Goal: Task Accomplishment & Management: Manage account settings

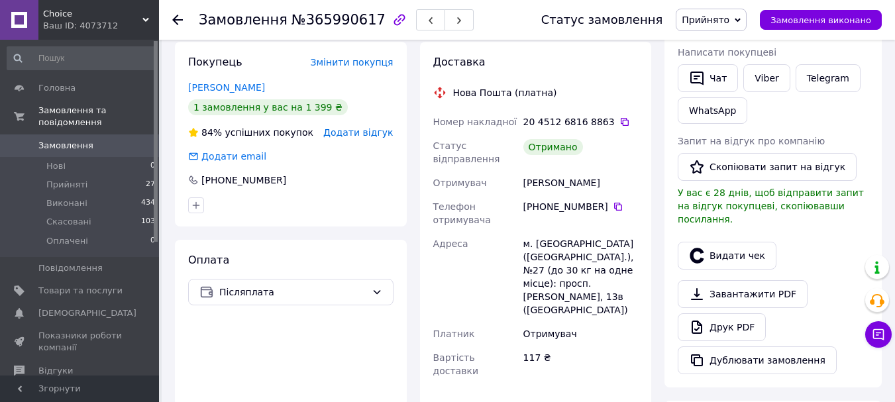
scroll to position [270, 0]
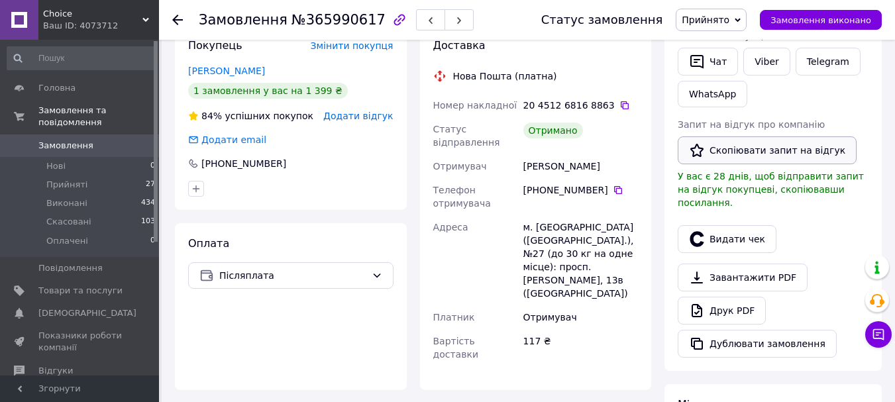
click at [739, 147] on button "Скопіювати запит на відгук" at bounding box center [767, 150] width 179 height 28
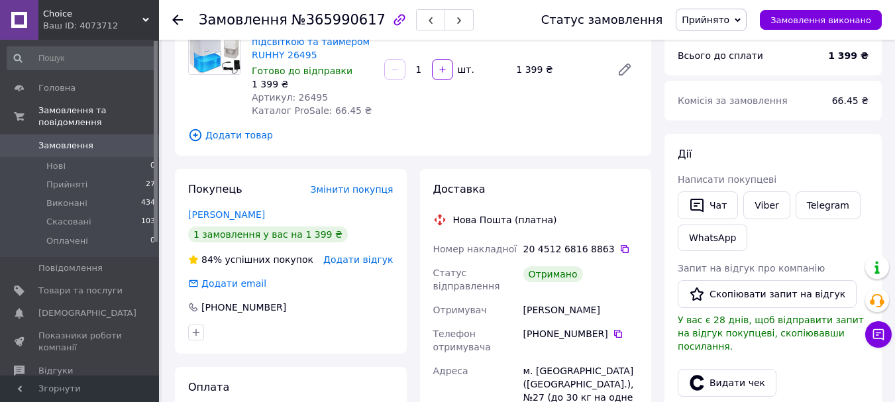
scroll to position [0, 0]
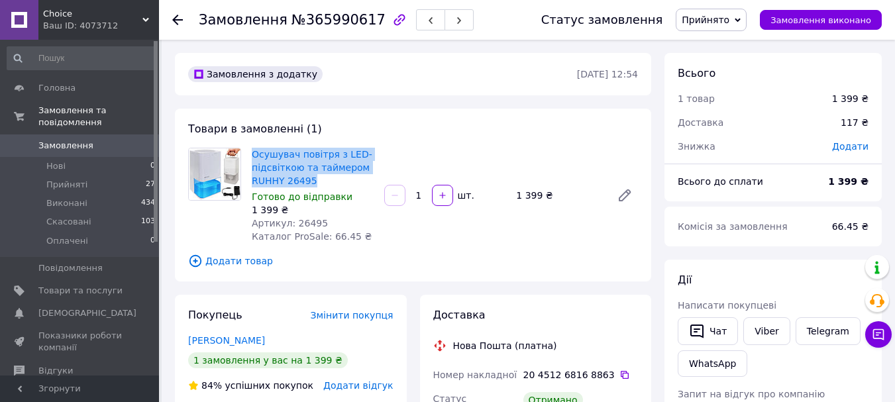
drag, startPoint x: 317, startPoint y: 178, endPoint x: 251, endPoint y: 158, distance: 68.7
click at [251, 158] on div "Осушувач повітря з LED-підсвіткою та таймером RUHHY 26495 Готово до відправки 1…" at bounding box center [312, 195] width 133 height 101
copy link "Осушувач повітря з LED-підсвіткою та таймером RUHHY 26495"
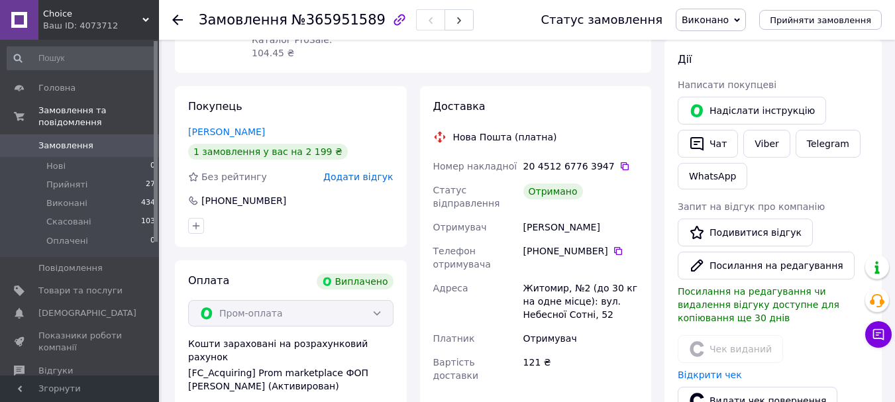
scroll to position [199, 0]
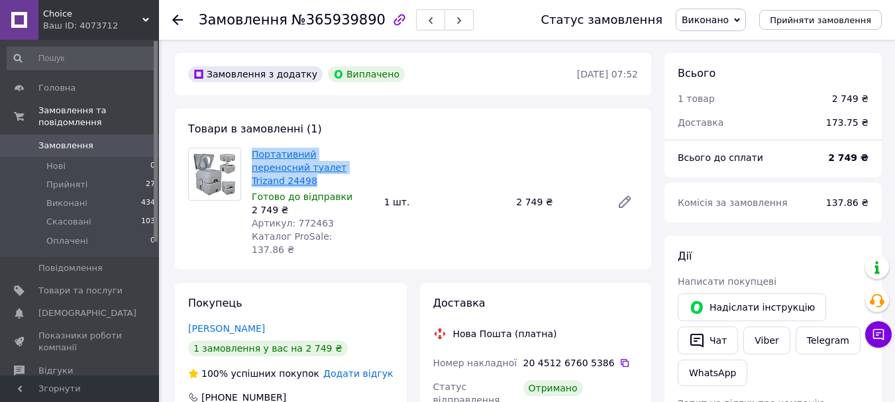
drag, startPoint x: 348, startPoint y: 170, endPoint x: 253, endPoint y: 152, distance: 96.3
click at [253, 152] on span "Портативний переносний туалет Trizand 24498" at bounding box center [313, 168] width 122 height 40
copy link "Портативний переносний туалет Trizand 24498"
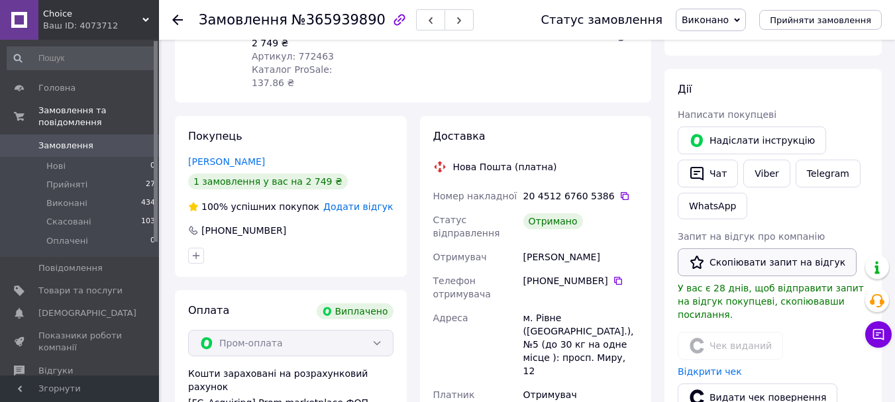
scroll to position [178, 0]
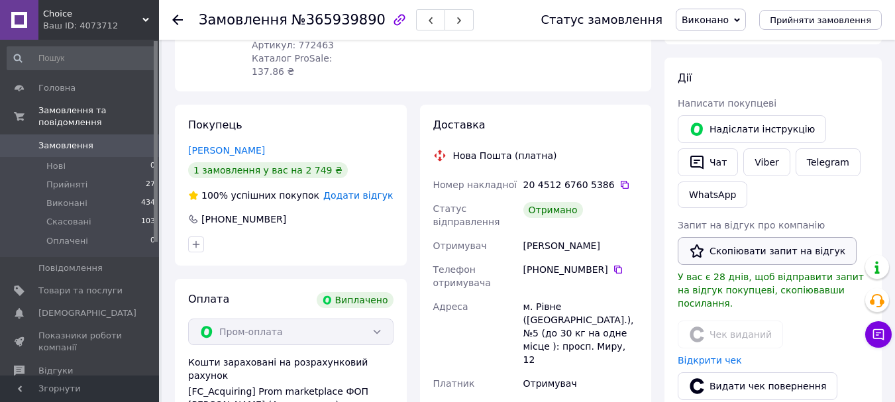
click at [767, 258] on button "Скопіювати запит на відгук" at bounding box center [767, 251] width 179 height 28
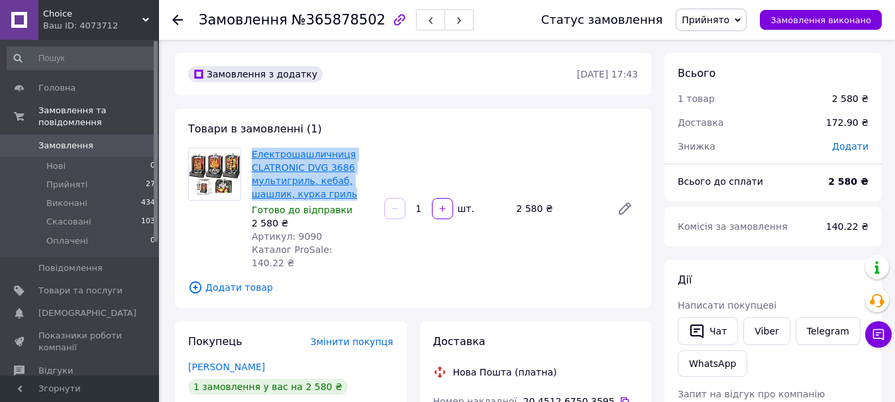
drag, startPoint x: 353, startPoint y: 190, endPoint x: 253, endPoint y: 156, distance: 105.8
click at [253, 156] on span "Електрошашличниця CLATRONIC DVG 3686 мультигриль, кебаб, шашлик, курка гриль" at bounding box center [313, 174] width 122 height 53
copy link "Електрошашличниця CLATRONIC DVG 3686 мультигриль, кебаб, шашлик, курка гриль"
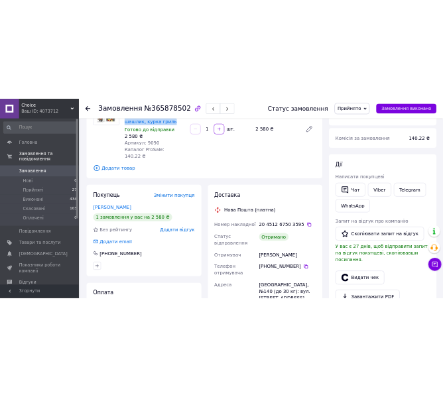
scroll to position [150, 0]
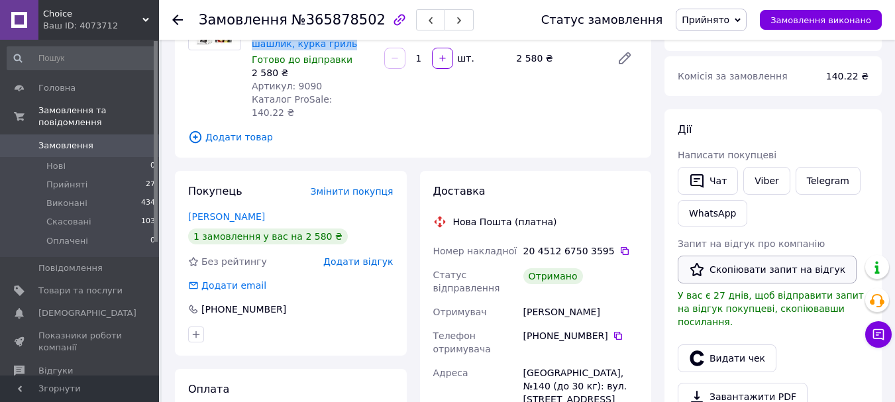
click at [766, 262] on button "Скопіювати запит на відгук" at bounding box center [767, 270] width 179 height 28
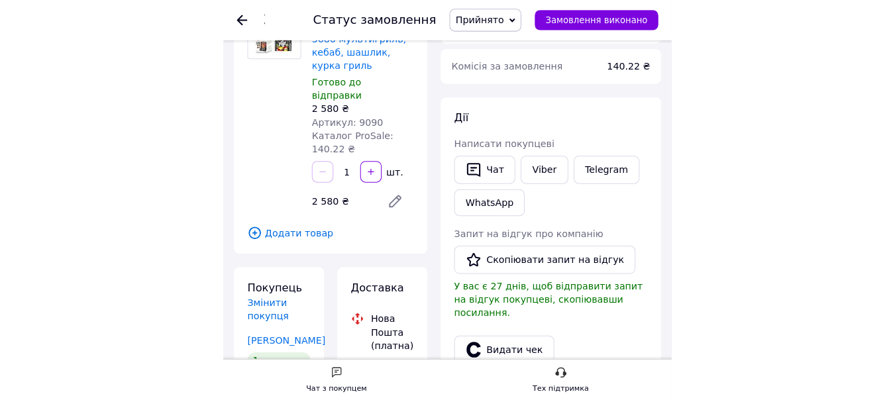
scroll to position [541, 0]
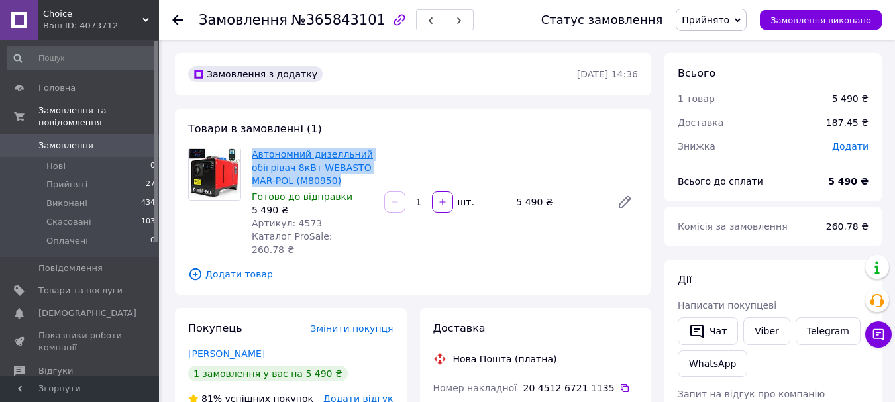
drag, startPoint x: 342, startPoint y: 177, endPoint x: 254, endPoint y: 155, distance: 90.1
click at [254, 155] on span "Автономний дизелльний обігрівач 8кВт WEBASTO MAR-POL (M80950)" at bounding box center [313, 168] width 122 height 40
copy link "Автономний дизелльний обігрівач 8кВт WEBASTO MAR-POL (M80950)"
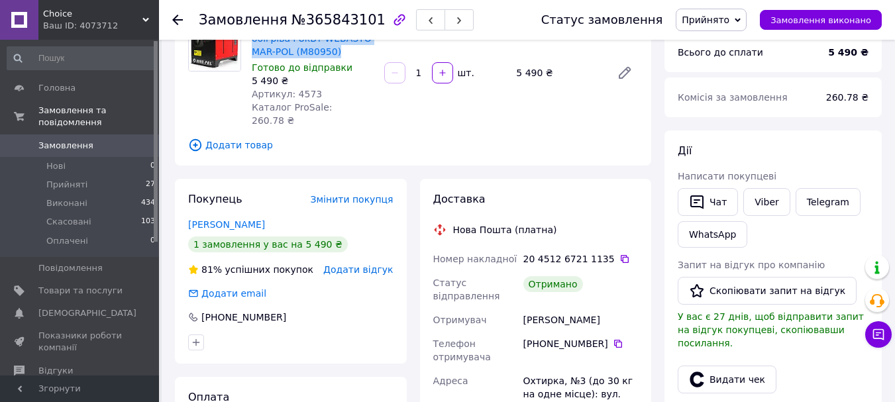
scroll to position [152, 0]
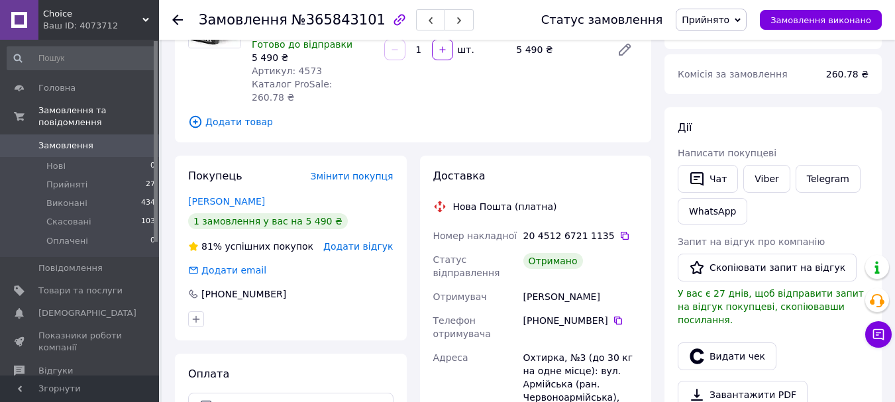
click at [743, 284] on div "Запит на відгук про компанію   Скопіювати запит на відгук У вас є 27 днів, щоб …" at bounding box center [773, 280] width 191 height 91
click at [738, 272] on button "Скопіювати запит на відгук" at bounding box center [767, 268] width 179 height 28
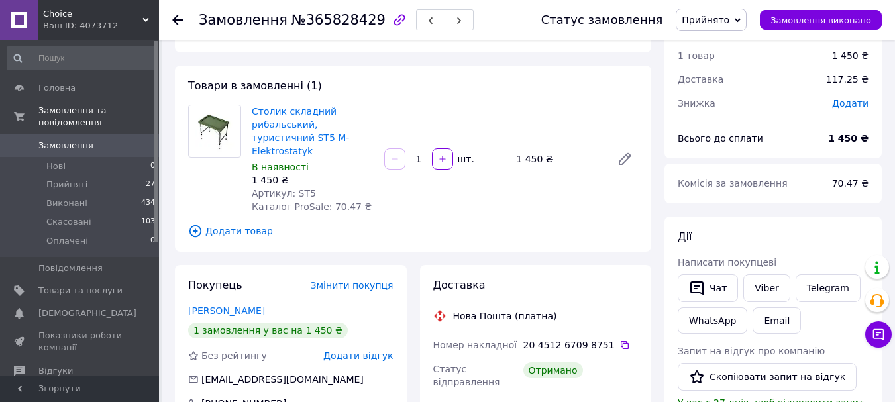
scroll to position [28, 0]
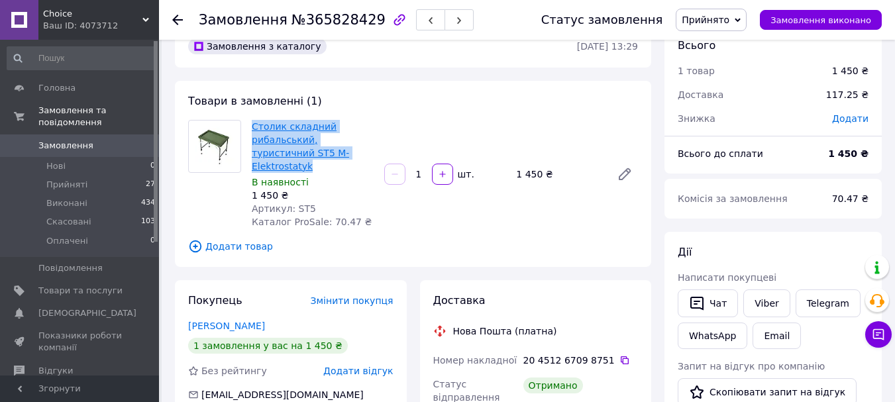
drag, startPoint x: 349, startPoint y: 148, endPoint x: 252, endPoint y: 125, distance: 99.3
click at [252, 125] on span "Столик складний рибальський, туристичний ST5 M-Elektrostatyk" at bounding box center [313, 146] width 122 height 53
copy link "Столик складний рибальський, туристичний ST5 M-Elektrostatyk"
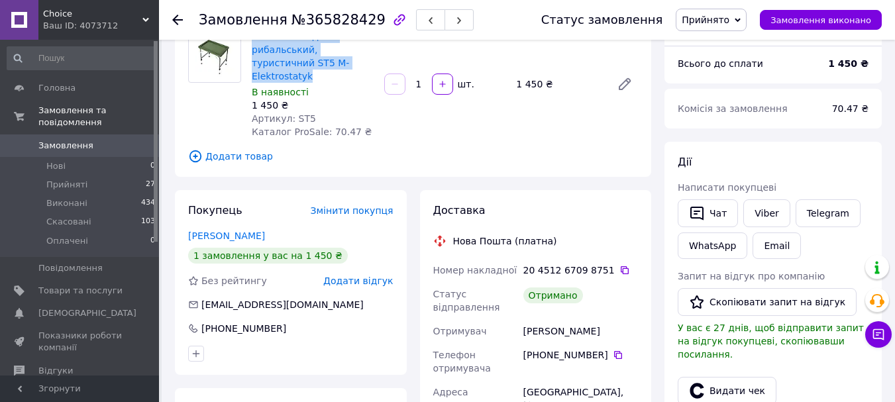
scroll to position [136, 0]
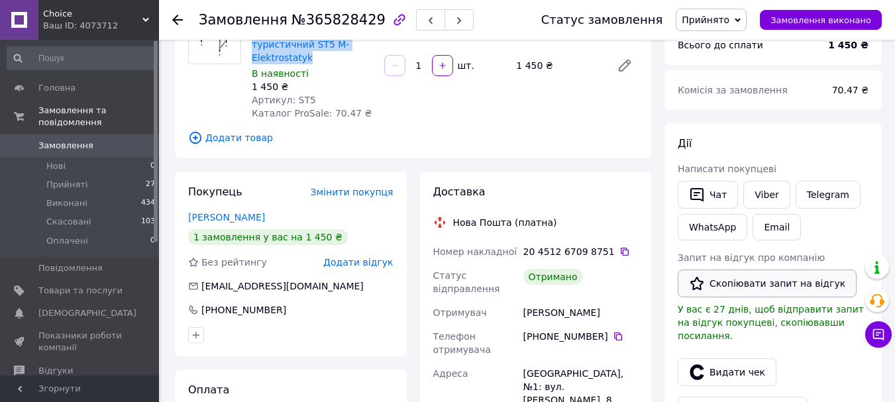
click at [702, 276] on icon "button" at bounding box center [697, 284] width 16 height 16
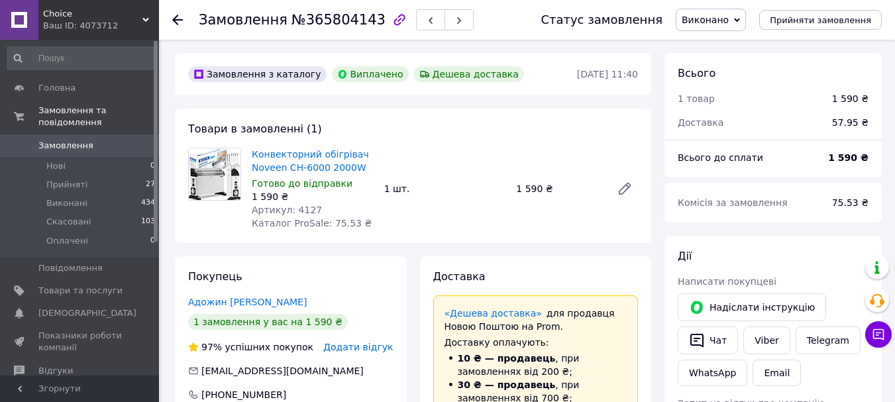
scroll to position [74, 0]
drag, startPoint x: 366, startPoint y: 168, endPoint x: 254, endPoint y: 154, distance: 113.5
click at [254, 154] on span "Конвекторний обігрівач Noveen CH-6000 2000W" at bounding box center [313, 161] width 122 height 27
copy link "Конвекторний обігрівач Noveen CH-6000 2000W"
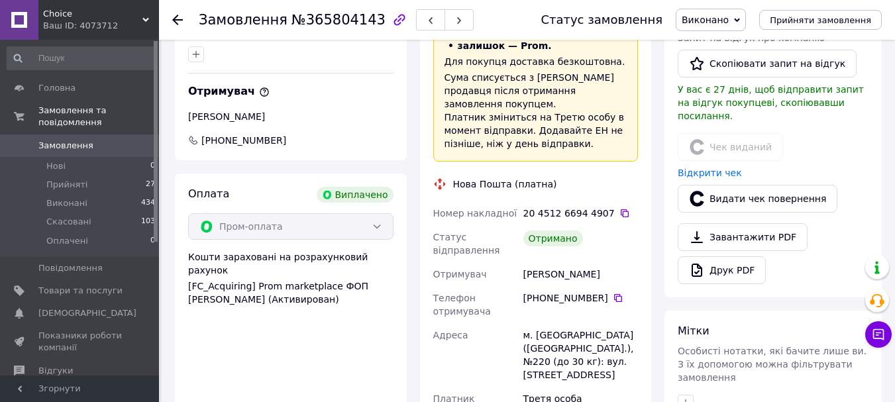
scroll to position [386, 0]
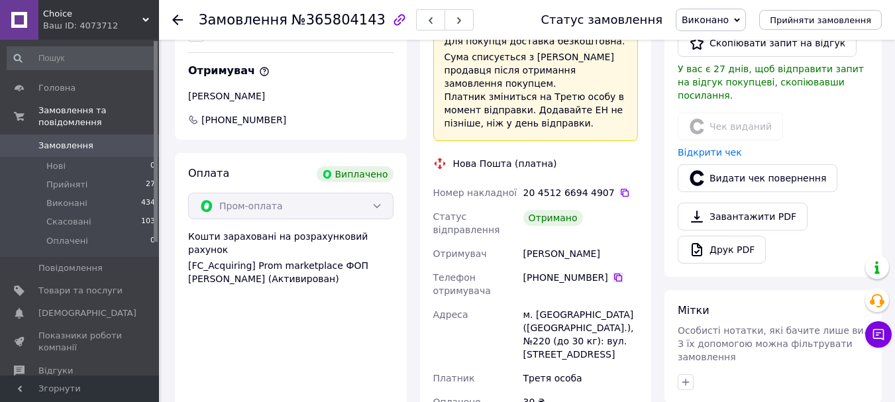
click at [613, 272] on icon at bounding box center [618, 277] width 11 height 11
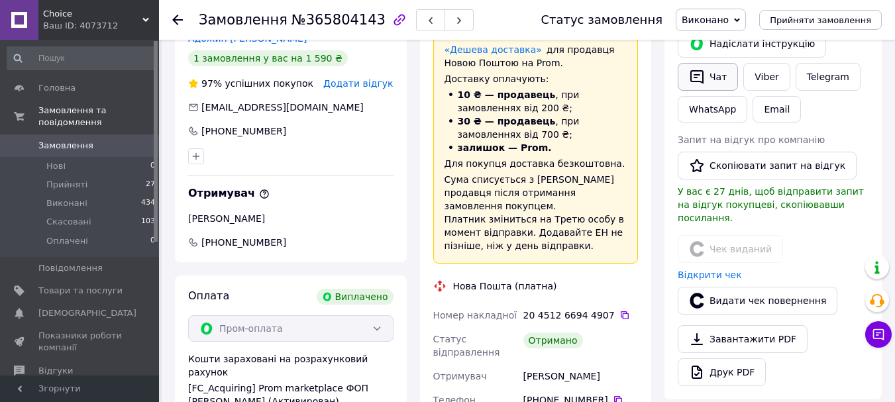
scroll to position [246, 0]
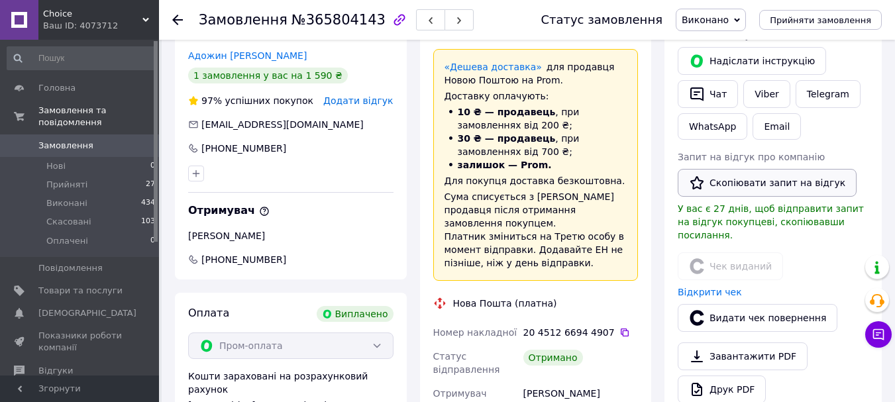
click at [711, 176] on button "Скопіювати запит на відгук" at bounding box center [767, 183] width 179 height 28
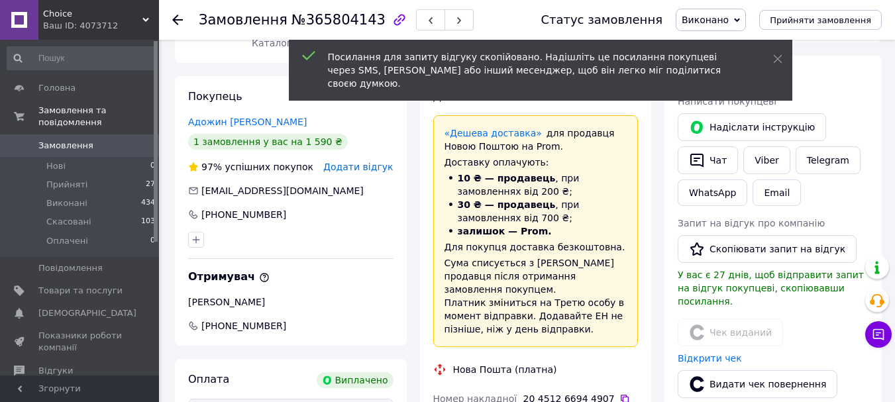
scroll to position [150, 0]
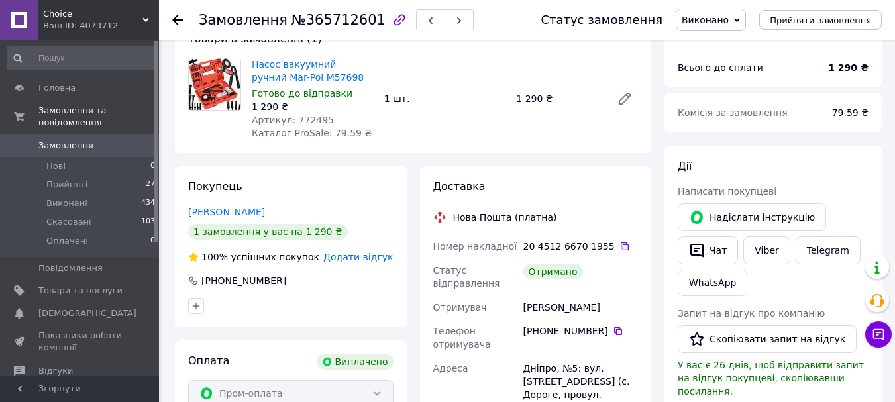
scroll to position [59, 0]
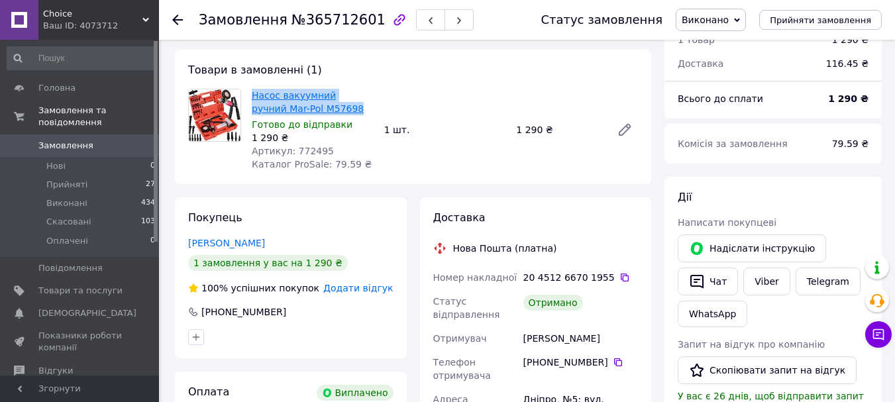
drag, startPoint x: 327, startPoint y: 112, endPoint x: 252, endPoint y: 99, distance: 75.3
click at [252, 99] on span "Насос вакуумний ручний Mar-Pol M57698" at bounding box center [313, 102] width 122 height 27
copy link "Насос вакуумний ручний Mar-Pol M57698"
click at [750, 366] on button "Скопіювати запит на відгук" at bounding box center [767, 370] width 179 height 28
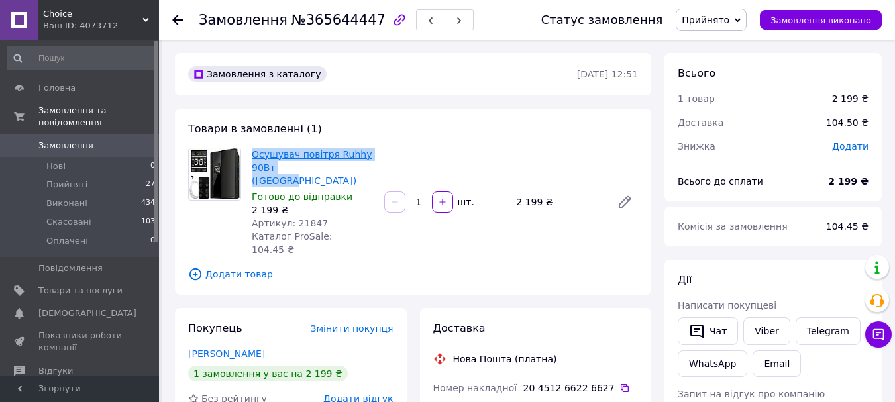
drag, startPoint x: 321, startPoint y: 163, endPoint x: 254, endPoint y: 153, distance: 67.6
click at [254, 153] on span "Осушувач повітря Ruhhy 90Вт ([GEOGRAPHIC_DATA])" at bounding box center [313, 168] width 122 height 40
copy link "Осушувач повітря Ruhhy 90Вт ([GEOGRAPHIC_DATA])"
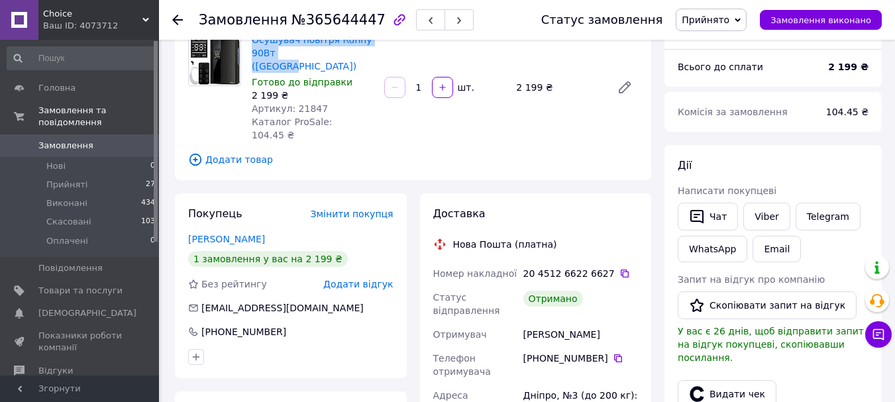
scroll to position [134, 0]
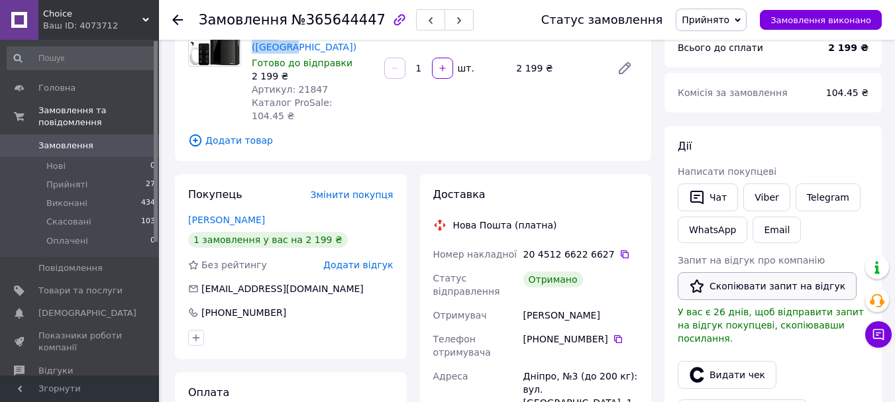
click at [748, 294] on button "Скопіювати запит на відгук" at bounding box center [767, 286] width 179 height 28
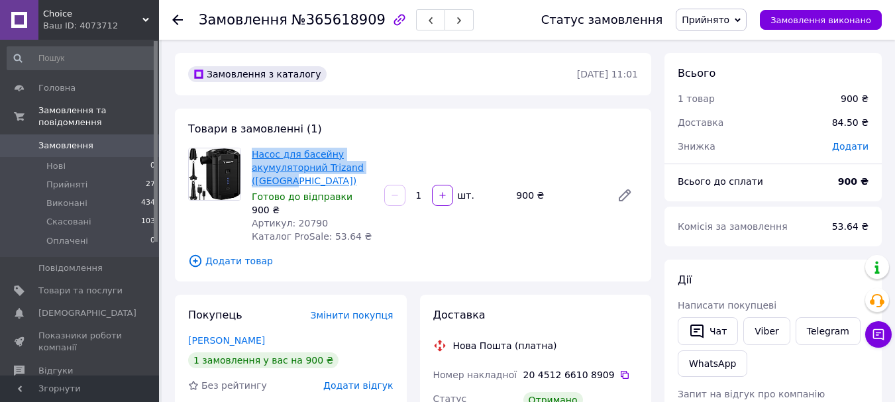
drag, startPoint x: 297, startPoint y: 184, endPoint x: 254, endPoint y: 158, distance: 50.8
click at [254, 158] on span "Насос для басейну акумуляторний Trizand (Польща)" at bounding box center [313, 168] width 122 height 40
copy link "Насос для басейну акумуляторний Trizand (Польща)"
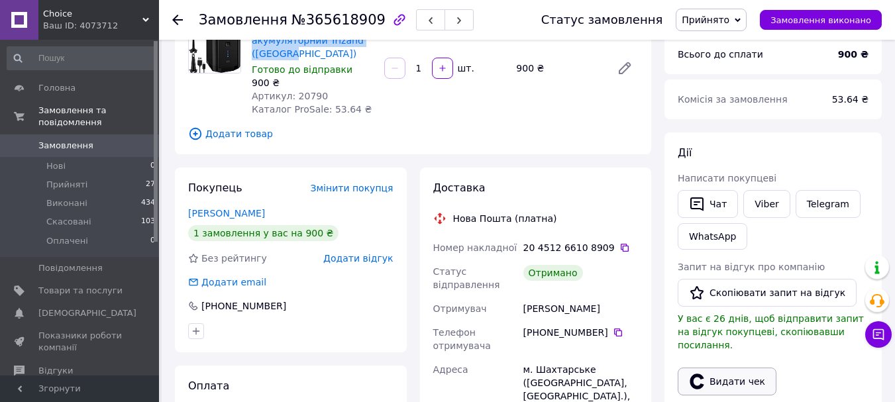
scroll to position [144, 0]
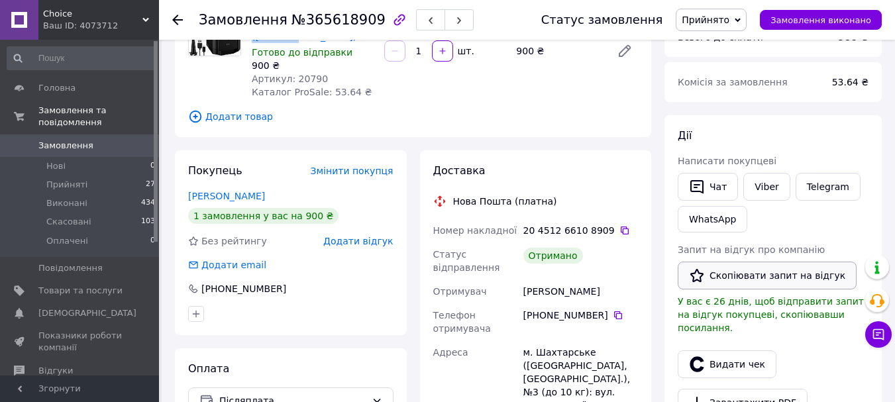
click at [759, 282] on button "Скопіювати запит на відгук" at bounding box center [767, 276] width 179 height 28
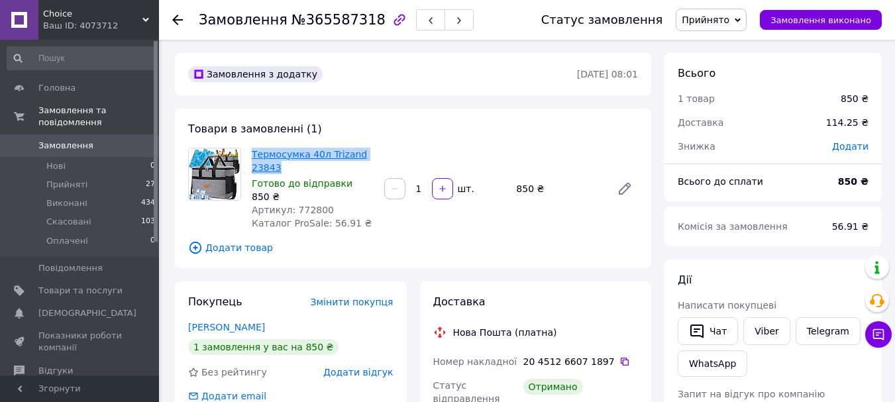
drag, startPoint x: 286, startPoint y: 165, endPoint x: 252, endPoint y: 155, distance: 34.6
click at [252, 155] on span "Термосумка 40л Trizand 23843" at bounding box center [313, 161] width 122 height 27
copy link "Термосумка 40л Trizand 23843"
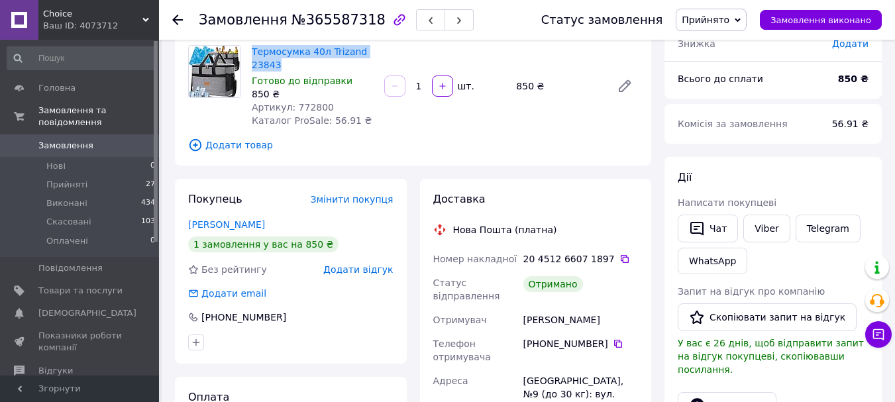
scroll to position [134, 0]
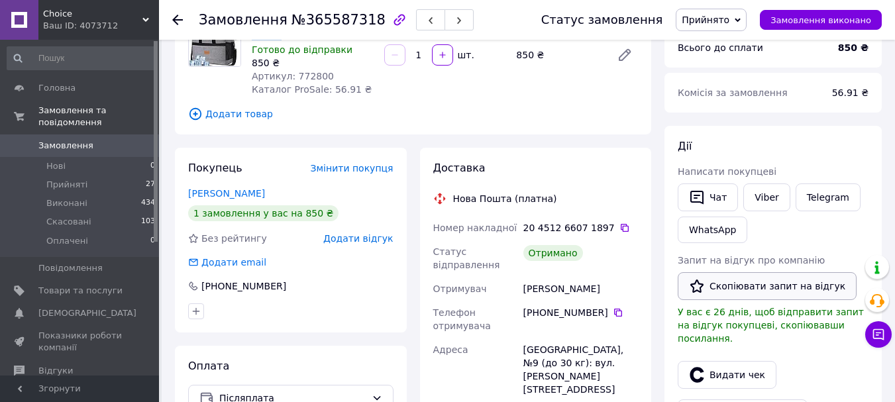
click at [769, 282] on button "Скопіювати запит на відгук" at bounding box center [767, 286] width 179 height 28
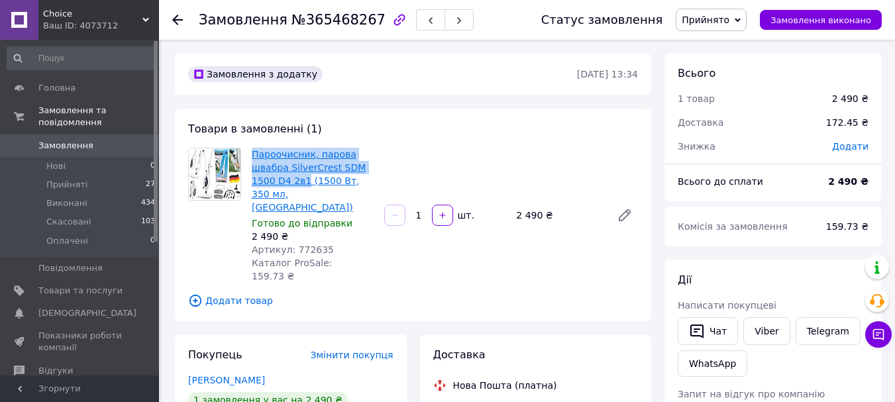
drag, startPoint x: 250, startPoint y: 150, endPoint x: 303, endPoint y: 182, distance: 62.4
click at [303, 182] on div "Пароочисник, парова швабра SilverCrest SDM 1500 D4 2в1 (1500 Вт, 350 мл, Німечч…" at bounding box center [312, 215] width 133 height 140
copy link "Пароочисник, парова швабра SilverCrest SDM 1500 D4 2в1"
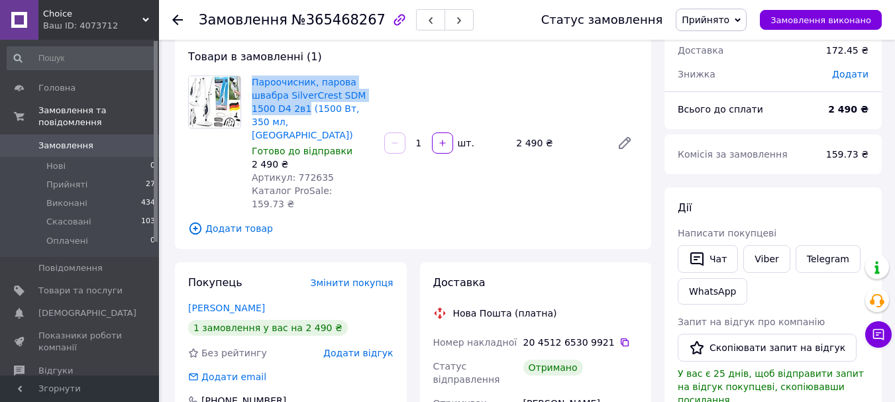
scroll to position [88, 0]
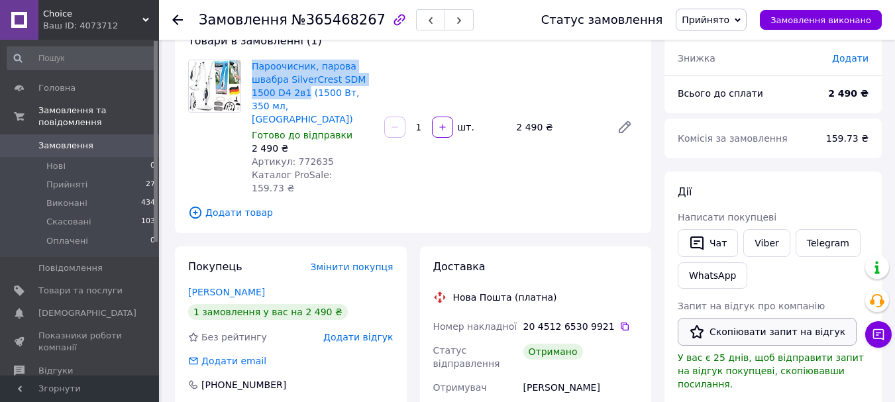
click at [704, 326] on icon "button" at bounding box center [697, 332] width 16 height 16
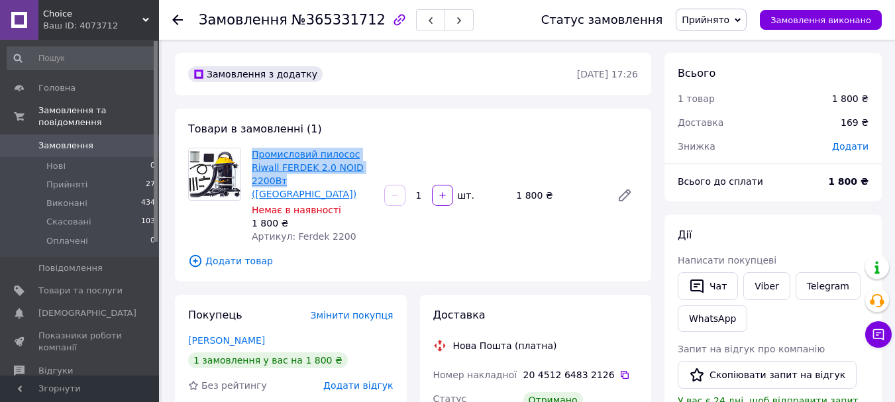
drag, startPoint x: 247, startPoint y: 147, endPoint x: 280, endPoint y: 180, distance: 46.8
click at [280, 180] on div "Промисловий пилосос Riwall FERDEK 2.0 NOID 2200Вт (Чехія) Немає в наявності 1 8…" at bounding box center [312, 195] width 133 height 101
copy link "Промисловий пилосос Riwall FERDEK 2.0 NOID 2200Вт"
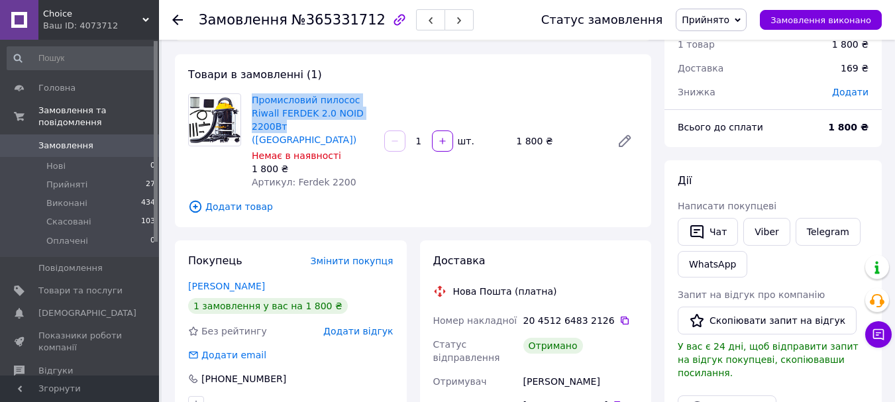
scroll to position [55, 0]
click at [748, 316] on button "Скопіювати запит на відгук" at bounding box center [767, 320] width 179 height 28
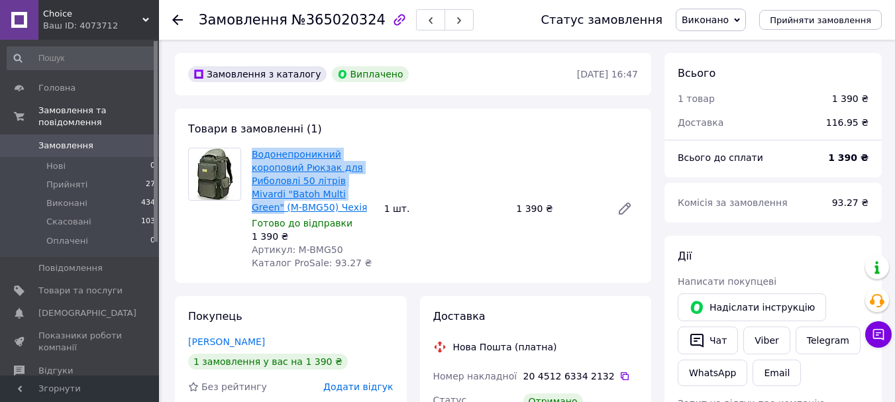
drag, startPoint x: 250, startPoint y: 152, endPoint x: 333, endPoint y: 195, distance: 93.0
click at [333, 195] on div "Водонепроникний короповий Рюкзак для Риболовлі 50 літрів Mivardi "Batoh Multi G…" at bounding box center [312, 208] width 133 height 127
copy link "Водонепроникний короповий Рюкзак для Риболовлі 50 літрів Mivardi "Batoh Multi G…"
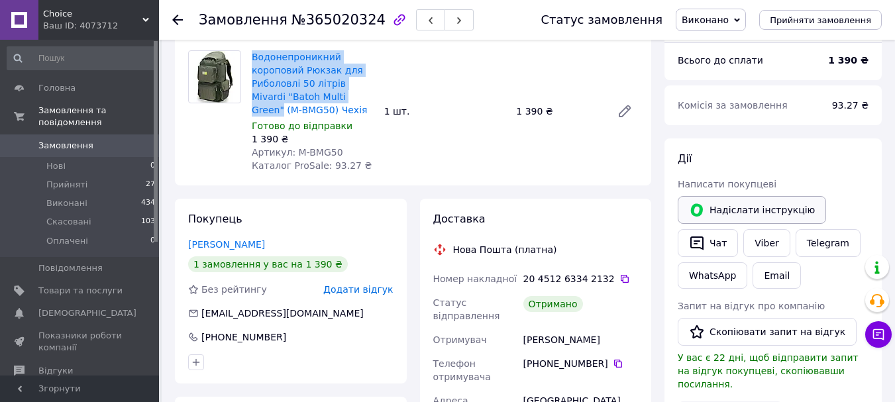
scroll to position [117, 0]
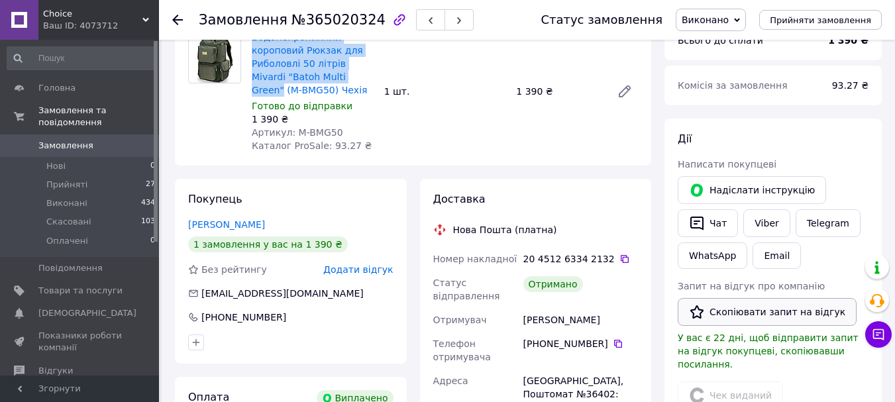
click at [752, 310] on button "Скопіювати запит на відгук" at bounding box center [767, 312] width 179 height 28
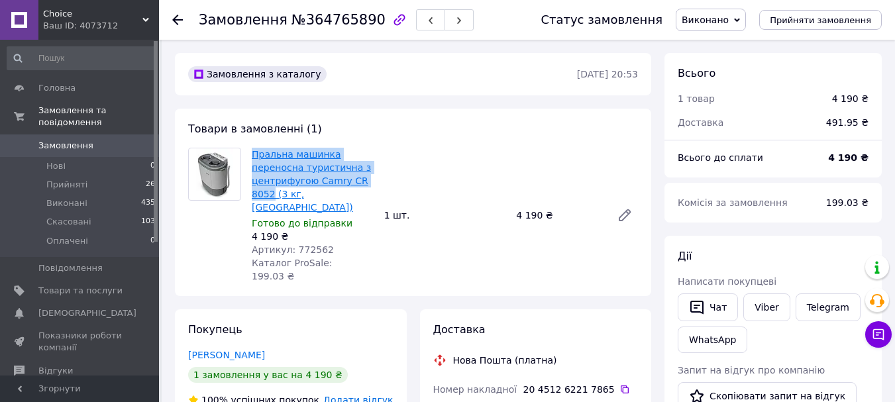
drag, startPoint x: 248, startPoint y: 150, endPoint x: 272, endPoint y: 193, distance: 49.0
click at [272, 193] on div "Пральна машинка переносна туристична з центрифугою Camry CR 8052 (3 кг, Польща)…" at bounding box center [312, 215] width 133 height 140
copy link "Пральна машинка переносна туристична з центрифугою Camry CR 8052"
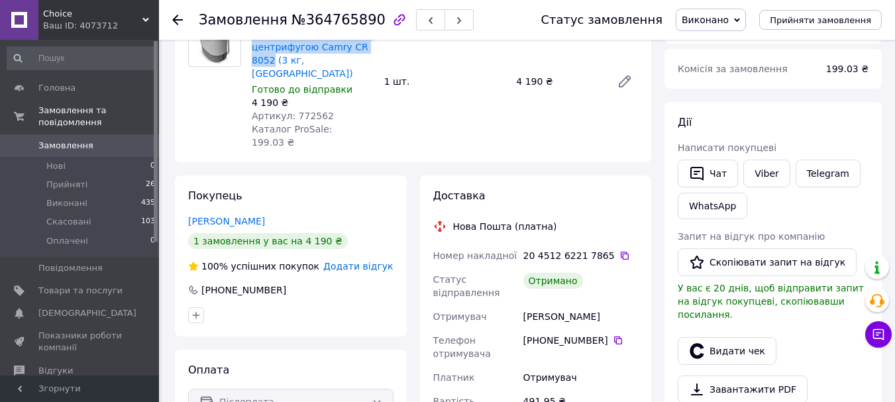
scroll to position [142, 0]
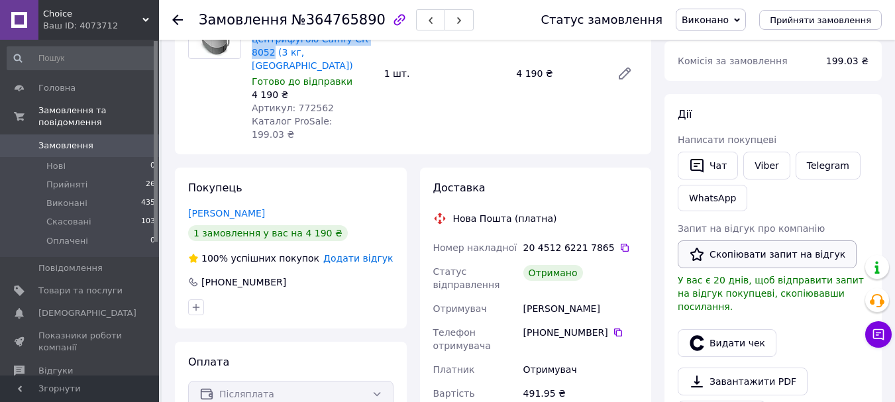
click at [708, 246] on button "Скопіювати запит на відгук" at bounding box center [767, 254] width 179 height 28
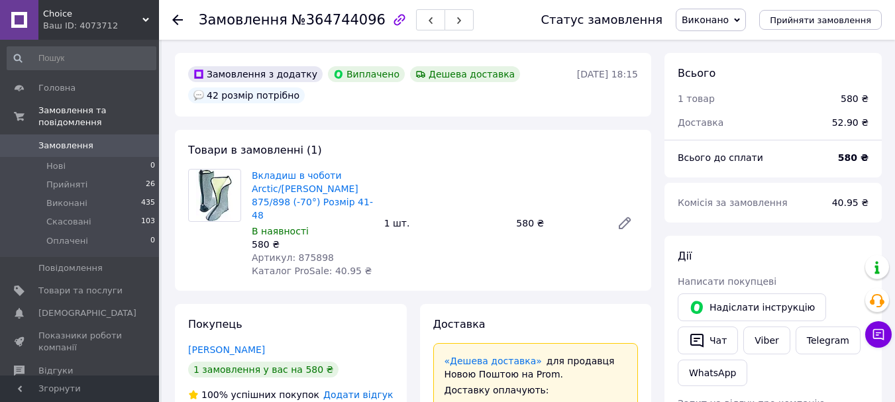
scroll to position [74, 0]
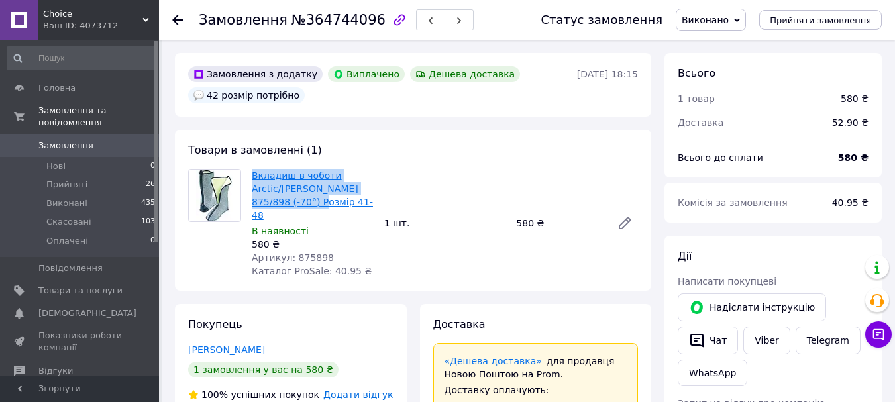
drag, startPoint x: 250, startPoint y: 176, endPoint x: 310, endPoint y: 198, distance: 64.4
click at [310, 198] on div "Вкладиш в чоботи Arctic/[PERSON_NAME] 875/898 (-70°) Розмір 41-48 В наявності 5…" at bounding box center [312, 223] width 133 height 114
copy link "Вкладиш в чоботи Arctic/[PERSON_NAME] 875/898 (-70°)"
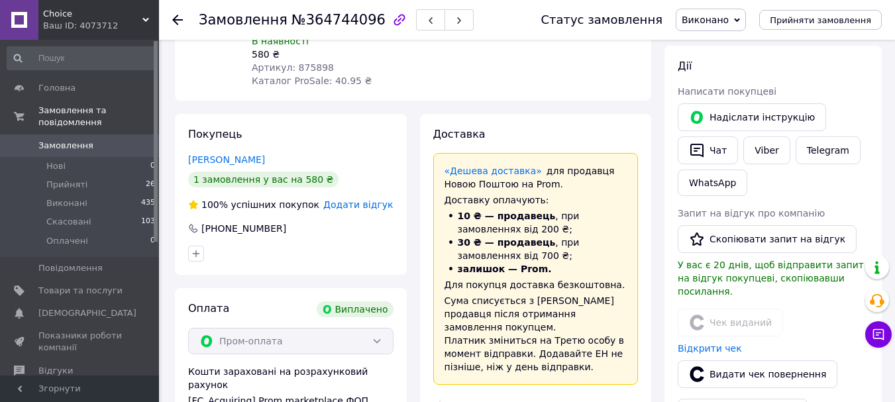
scroll to position [214, 0]
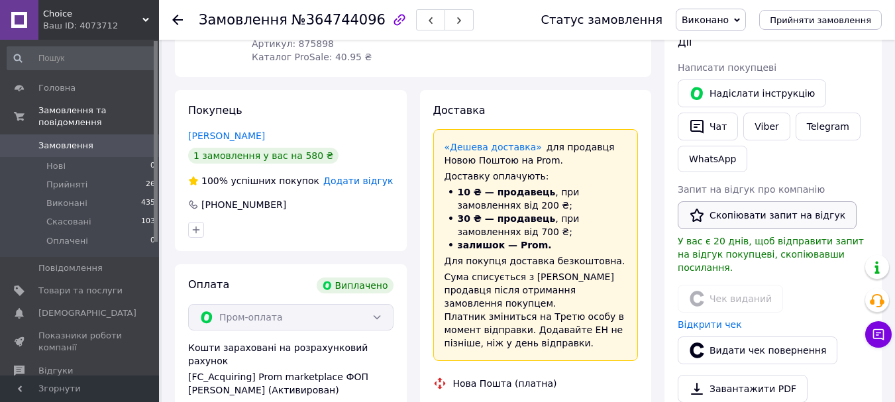
click at [771, 225] on button "Скопіювати запит на відгук" at bounding box center [767, 215] width 179 height 28
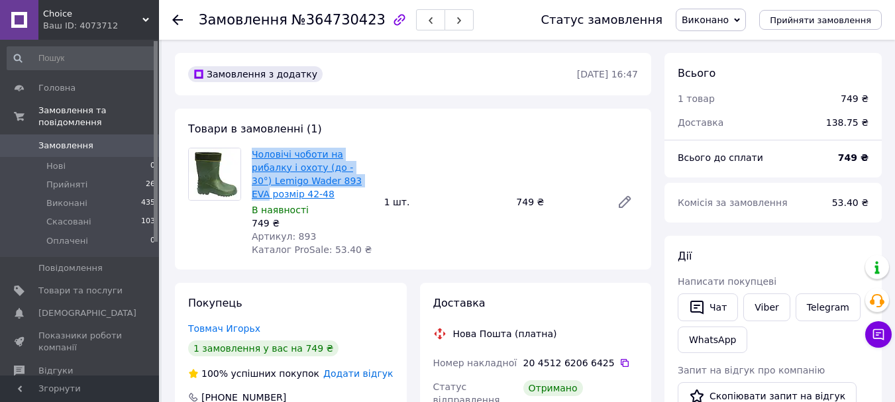
drag, startPoint x: 248, startPoint y: 152, endPoint x: 312, endPoint y: 183, distance: 70.8
click at [312, 183] on div "Чоловічі чоботи на рибалку і охоту (до - 30°) Lemigo Wader 893 EVA розмір 42-48…" at bounding box center [312, 202] width 133 height 114
copy link "Чоловічі чоботи на рибалку і охоту (до - 30°) Lemigo Wader 893 EVA"
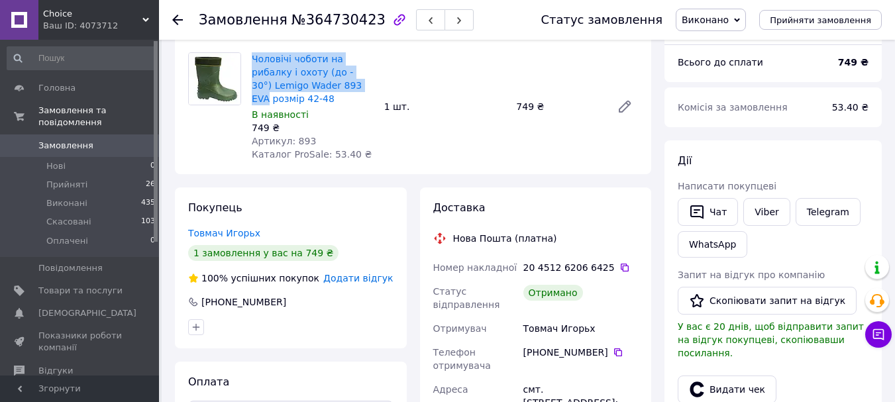
scroll to position [108, 0]
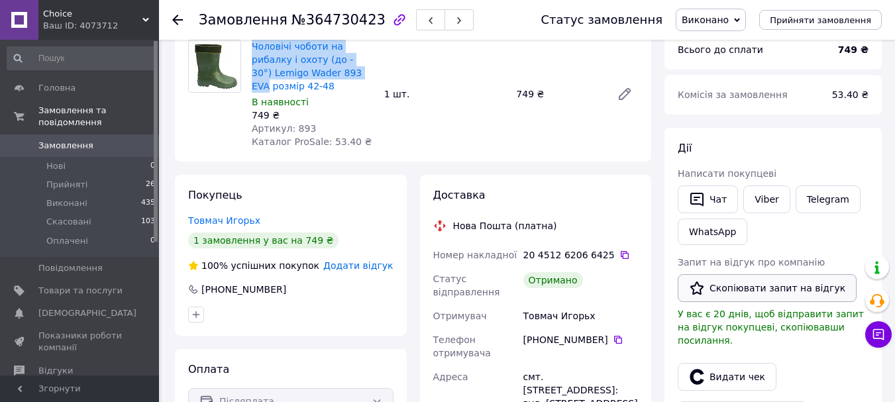
click at [776, 290] on button "Скопіювати запит на відгук" at bounding box center [767, 288] width 179 height 28
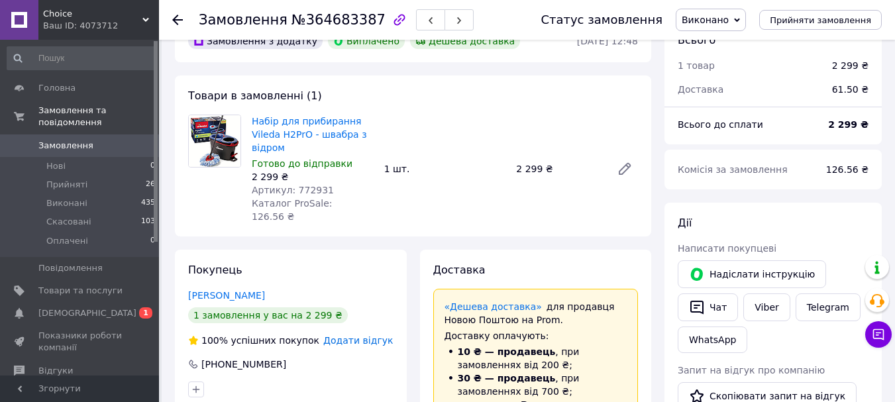
scroll to position [19, 0]
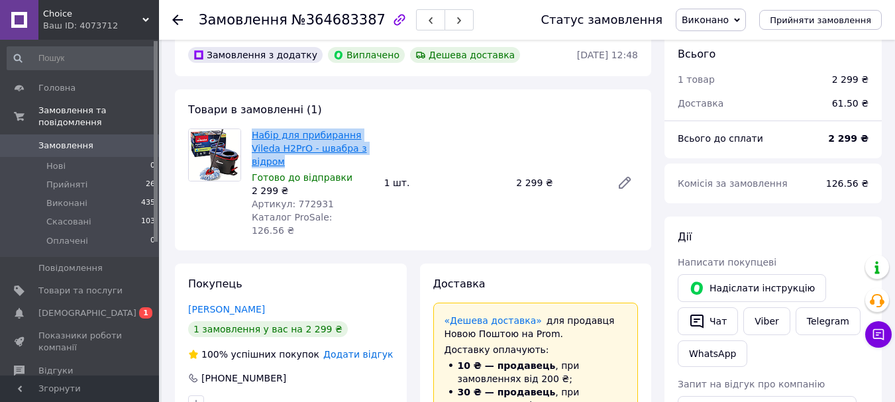
drag, startPoint x: 315, startPoint y: 162, endPoint x: 252, endPoint y: 139, distance: 67.1
click at [252, 139] on span "Набір для прибирання Vileda H2PrO - швабра з відром" at bounding box center [313, 149] width 122 height 40
copy link "Набір для прибирання Vileda H2PrO - швабра з відром"
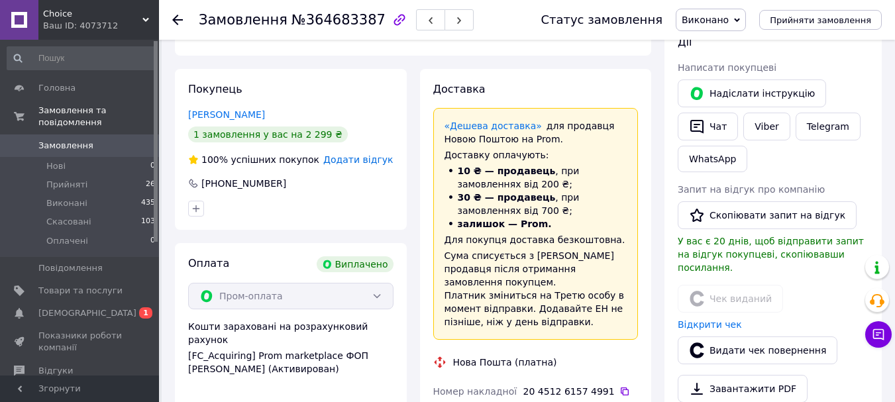
scroll to position [233, 0]
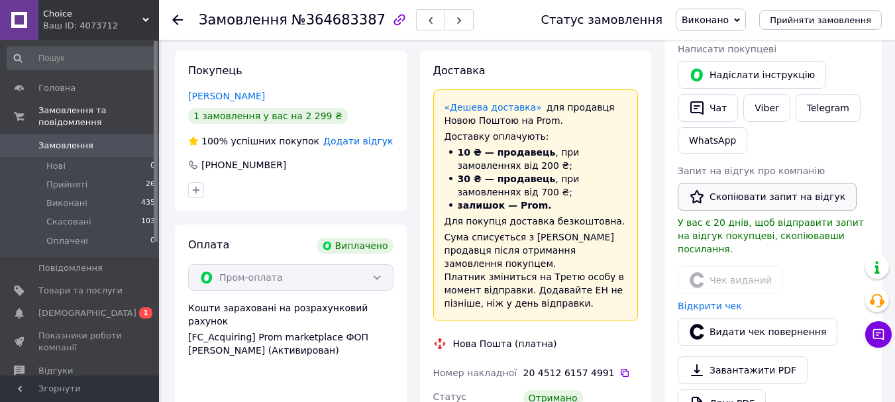
click at [731, 201] on button "Скопіювати запит на відгук" at bounding box center [767, 197] width 179 height 28
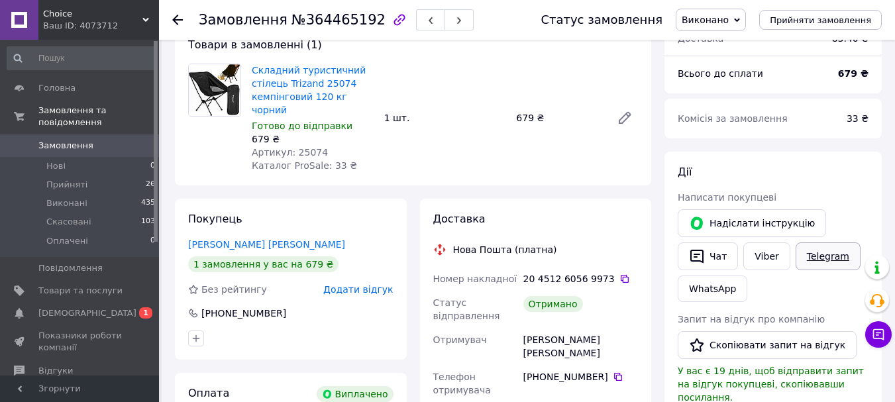
scroll to position [93, 0]
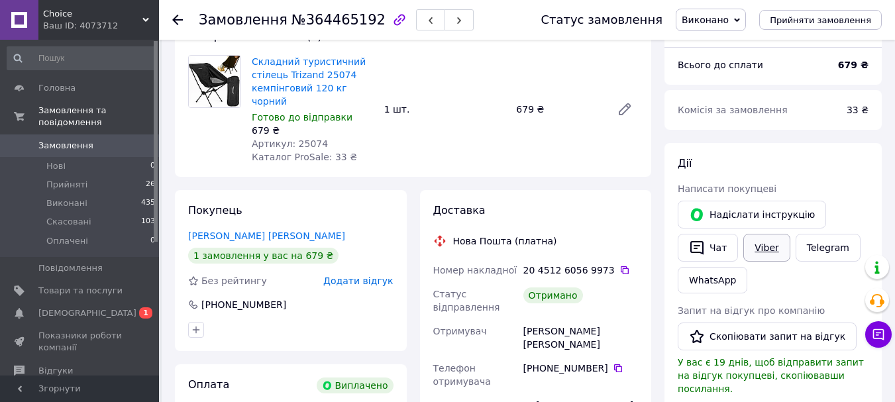
click at [768, 252] on link "Viber" at bounding box center [766, 248] width 46 height 28
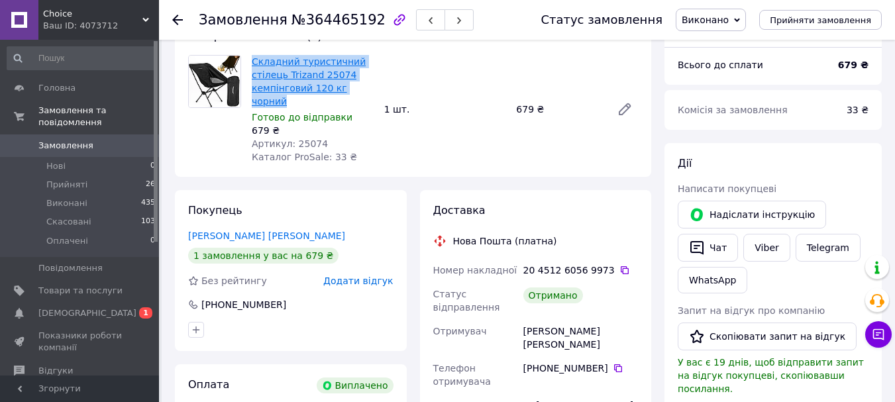
drag, startPoint x: 374, startPoint y: 83, endPoint x: 253, endPoint y: 64, distance: 122.8
click at [253, 64] on div "Складний туристичний стілець Trizand 25074 кемпінговий 120 кг чорний Готово до …" at bounding box center [312, 109] width 133 height 114
copy link "Складний туристичний стілець Trizand 25074 кемпінговий 120 кг чорний"
click at [746, 342] on button "Скопіювати запит на відгук" at bounding box center [767, 337] width 179 height 28
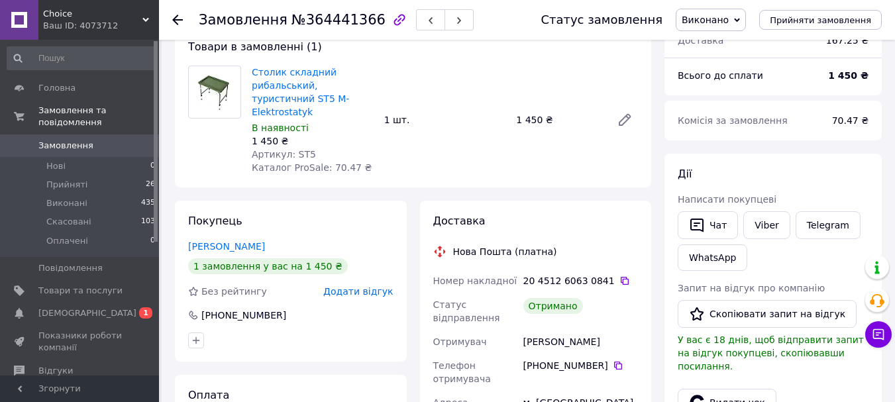
scroll to position [171, 0]
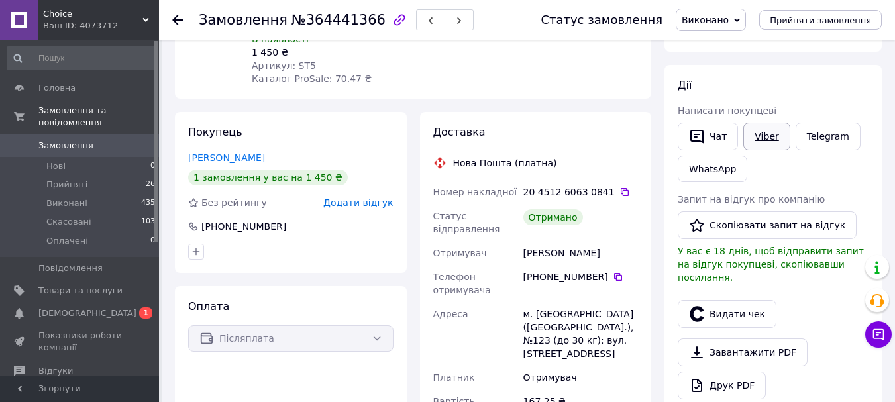
click at [773, 138] on link "Viber" at bounding box center [766, 137] width 46 height 28
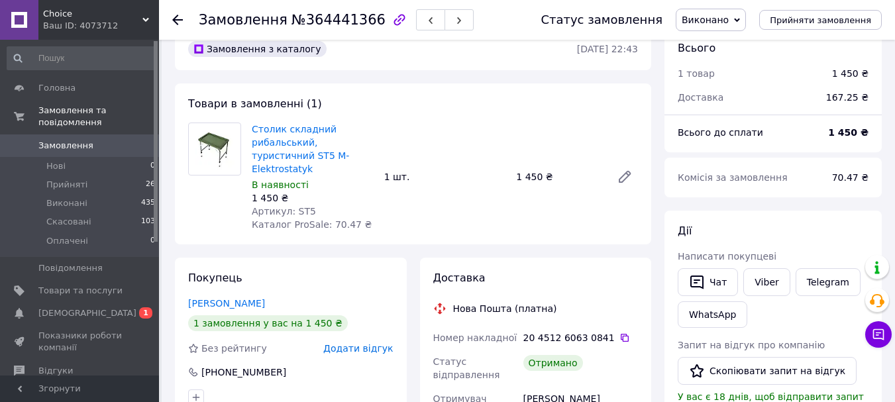
scroll to position [0, 0]
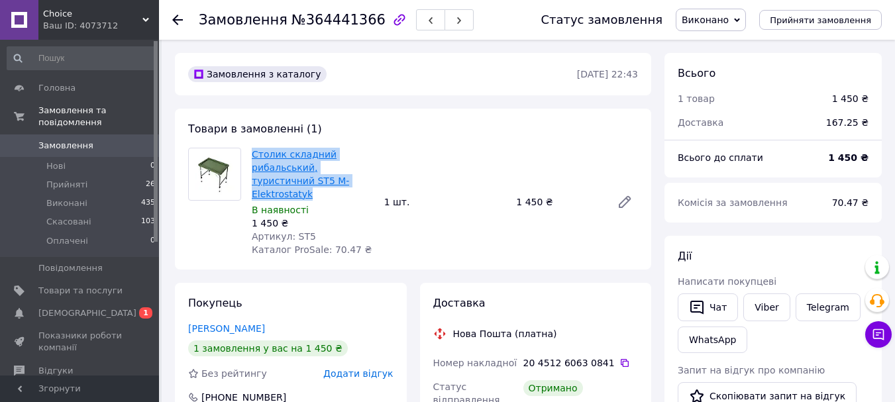
drag, startPoint x: 375, startPoint y: 178, endPoint x: 252, endPoint y: 157, distance: 124.3
click at [252, 157] on div "Столик складний рибальський, туристичний ST5 M-Elektrostatyk В наявності 1 450 …" at bounding box center [312, 202] width 133 height 114
copy link "Столик складний рибальський, туристичний ST5 M-Elektrostatyk"
click at [744, 399] on button "Скопіювати запит на відгук" at bounding box center [767, 396] width 179 height 28
click at [770, 388] on button "Скопіювати запит на відгук" at bounding box center [767, 396] width 179 height 28
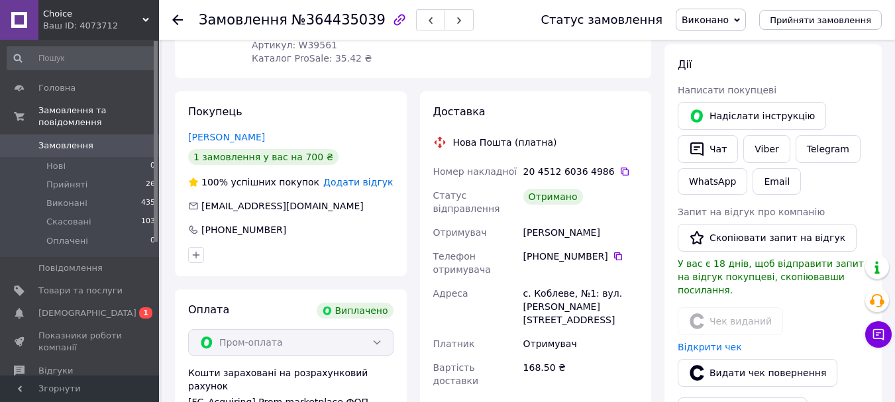
scroll to position [204, 0]
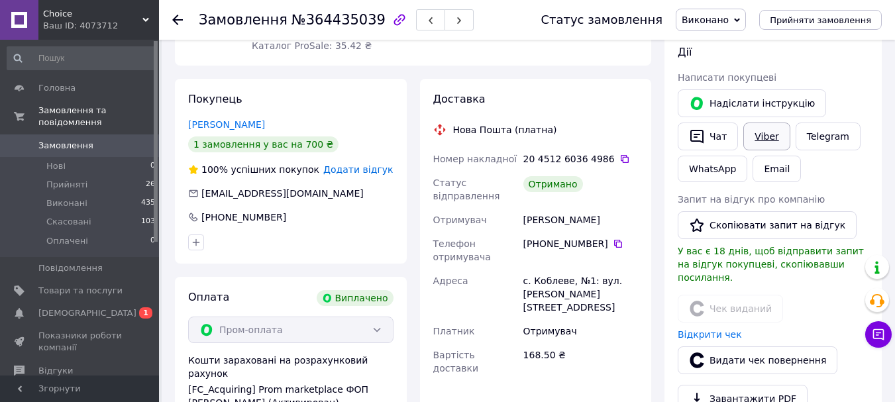
click at [770, 138] on link "Viber" at bounding box center [766, 137] width 46 height 28
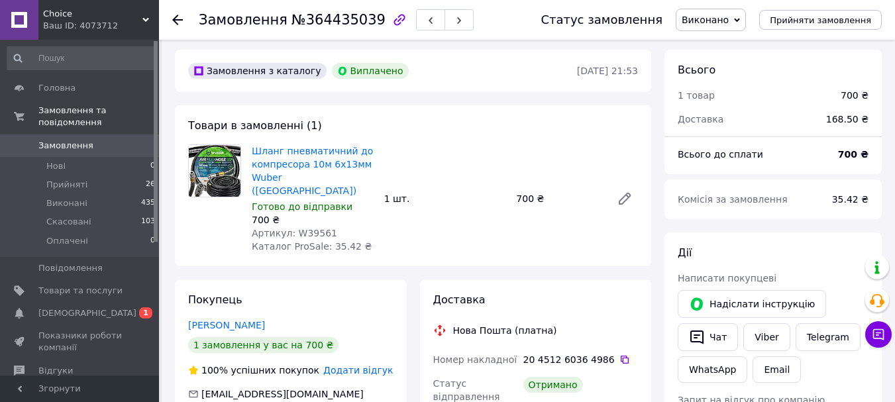
scroll to position [0, 0]
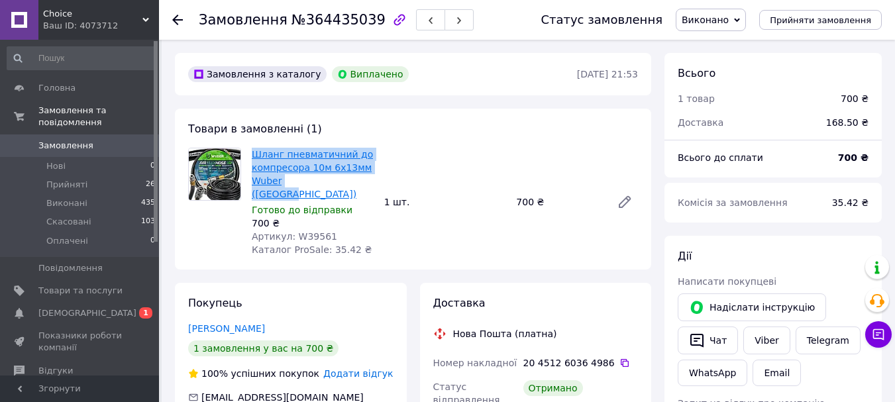
drag, startPoint x: 339, startPoint y: 175, endPoint x: 252, endPoint y: 156, distance: 88.8
click at [252, 156] on span "Шланг пневматичний до компресора 10м 6x13мм Wuber ([GEOGRAPHIC_DATA])" at bounding box center [313, 174] width 122 height 53
copy link "Шланг пневматичний до компресора 10м 6x13мм Wuber ([GEOGRAPHIC_DATA])"
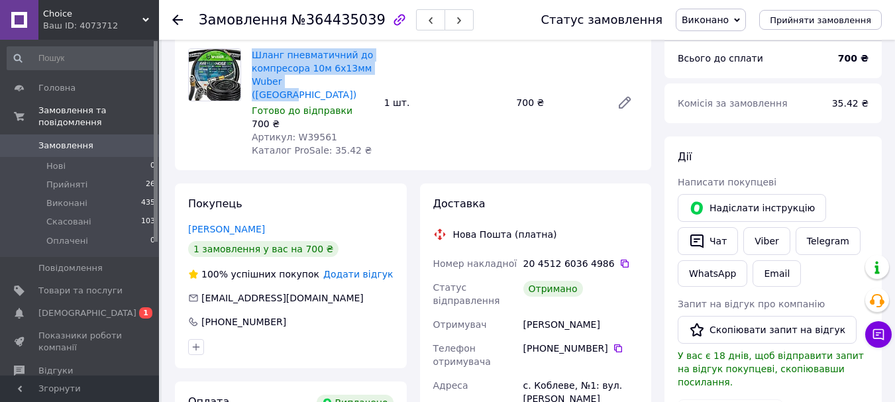
scroll to position [109, 0]
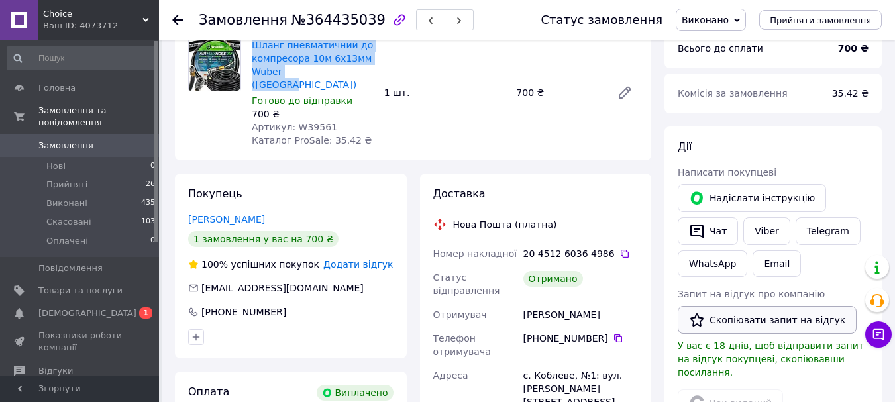
click at [759, 311] on button "Скопіювати запит на відгук" at bounding box center [767, 320] width 179 height 28
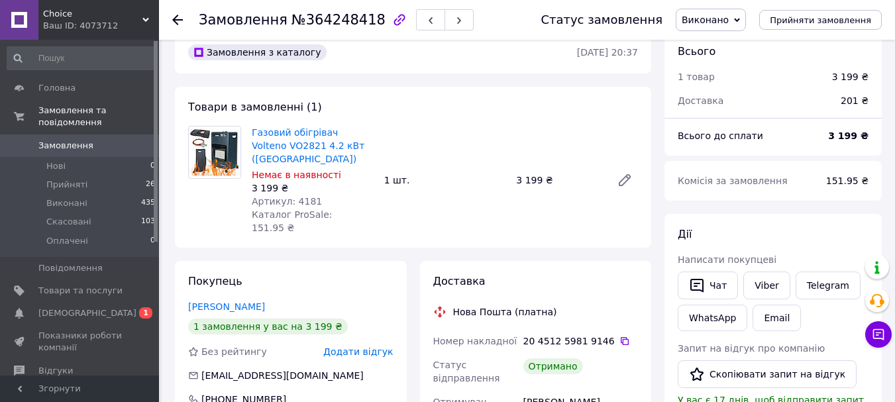
scroll to position [93, 0]
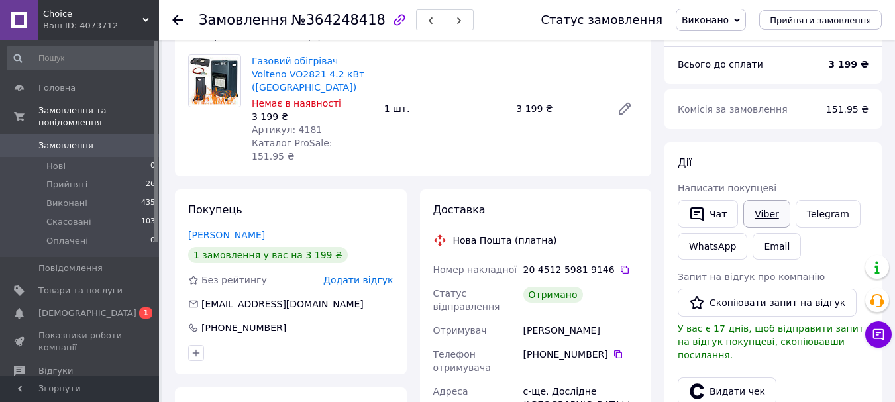
click at [770, 217] on link "Viber" at bounding box center [766, 214] width 46 height 28
drag, startPoint x: 250, startPoint y: 58, endPoint x: 313, endPoint y: 71, distance: 65.0
click at [313, 71] on div "Газовий обігрівач Volteno VO2821 4.2 кВт (Польща) Немає в наявності 3 199 ₴ Арт…" at bounding box center [312, 109] width 133 height 114
copy link "Газовий обігрівач Volteno VO2821 4.2 кВт"
click at [818, 297] on button "Скопіювати запит на відгук" at bounding box center [767, 303] width 179 height 28
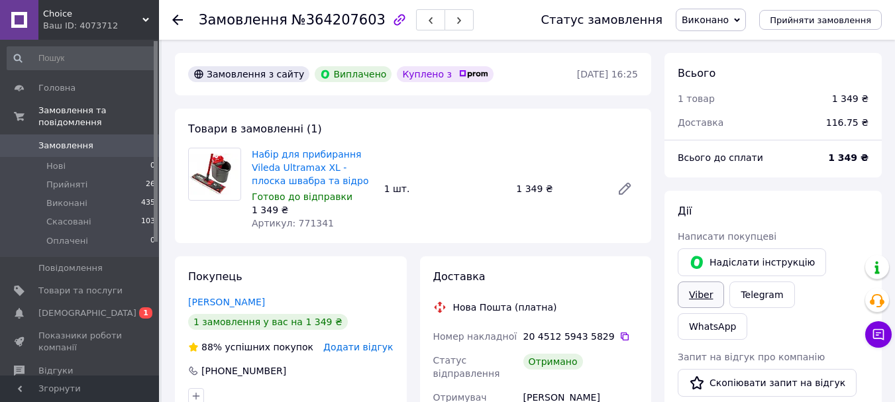
click at [724, 282] on link "Viber" at bounding box center [701, 295] width 46 height 27
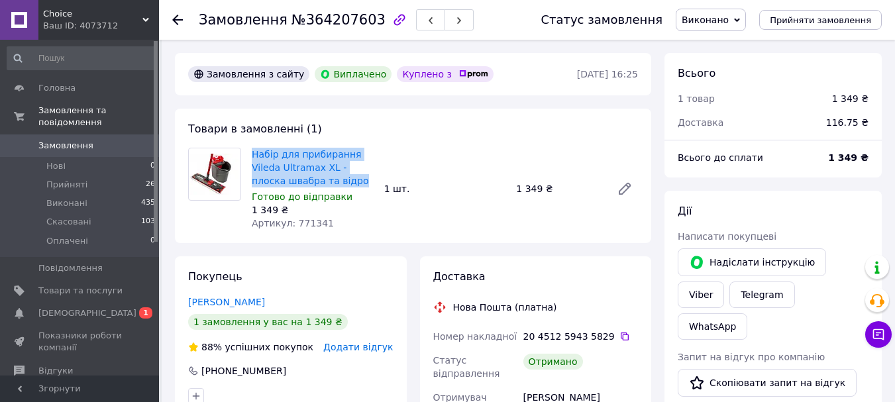
drag, startPoint x: 250, startPoint y: 150, endPoint x: 324, endPoint y: 177, distance: 78.8
click at [324, 177] on div "Набір для прибирання Vileda Ultramax XL - плоска швабра та відро Готово до відп…" at bounding box center [312, 188] width 133 height 87
copy link "Набір для прибирання Vileda Ultramax XL - плоска швабра та відро"
click at [741, 369] on button "Скопіювати запит на відгук" at bounding box center [767, 383] width 179 height 28
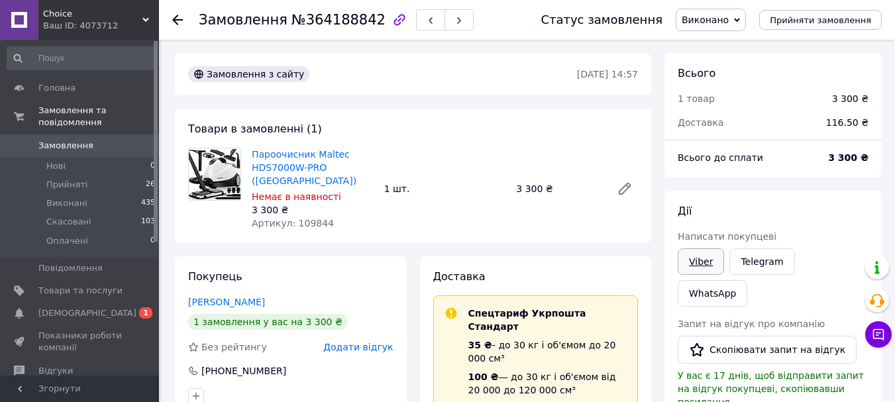
click at [709, 270] on link "Viber" at bounding box center [701, 261] width 46 height 27
drag, startPoint x: 250, startPoint y: 152, endPoint x: 319, endPoint y: 169, distance: 71.0
click at [319, 169] on div "Пароочисник Maltec HDS7000W-PRO ([GEOGRAPHIC_DATA]) Немає в наявності 3 300 ₴ А…" at bounding box center [312, 188] width 133 height 87
copy link "Пароочисник Maltec HDS7000W-PRO"
click at [716, 336] on button "Скопіювати запит на відгук" at bounding box center [767, 350] width 179 height 28
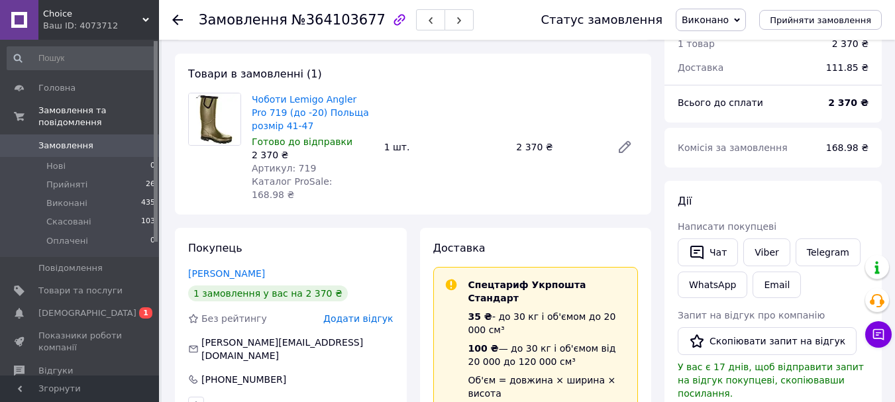
scroll to position [76, 0]
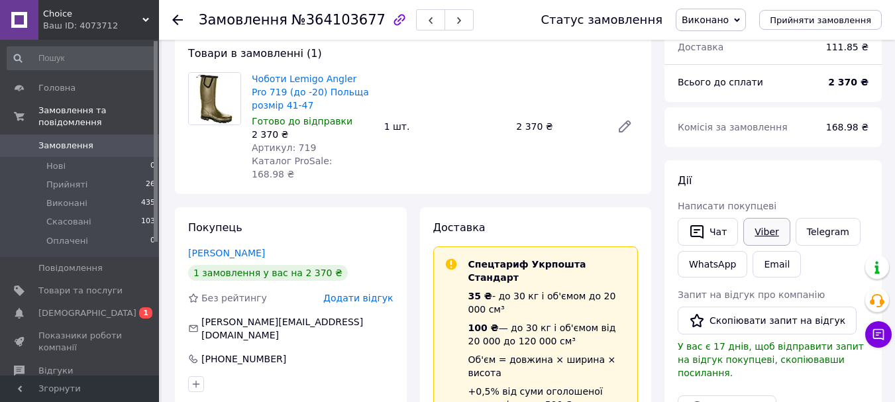
click at [771, 236] on link "Viber" at bounding box center [766, 232] width 46 height 28
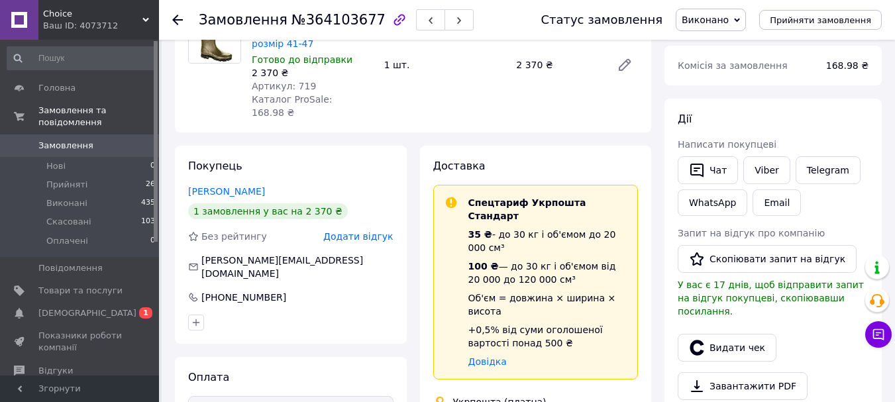
scroll to position [98, 0]
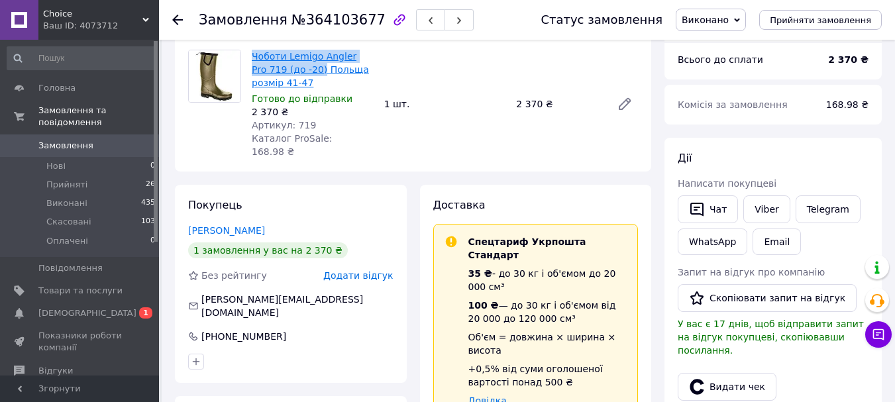
drag, startPoint x: 250, startPoint y: 54, endPoint x: 301, endPoint y: 72, distance: 54.3
click at [301, 72] on div "Чоботи Lemigo Angler Pro 719 (до -20) Польща розмір 41-47 Готово до відправки 2…" at bounding box center [312, 104] width 133 height 114
copy link "Чоботи Lemigo Angler Pro 719 (до -20)"
click at [718, 305] on button "Скопіювати запит на відгук" at bounding box center [767, 298] width 179 height 28
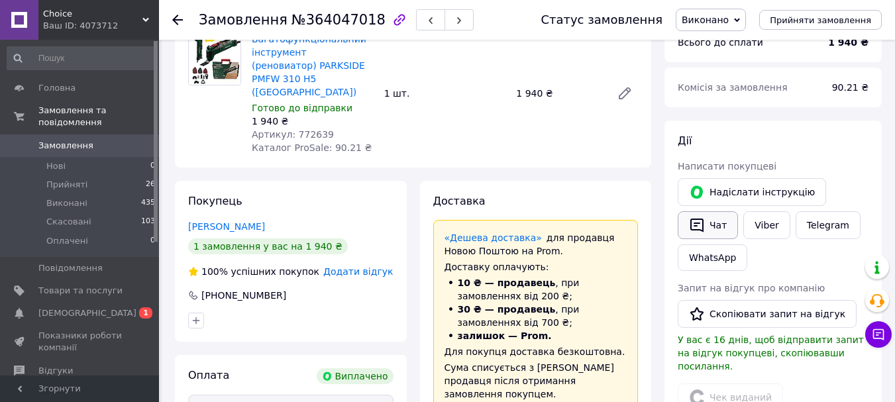
scroll to position [116, 0]
click at [772, 229] on link "Viber" at bounding box center [766, 225] width 46 height 28
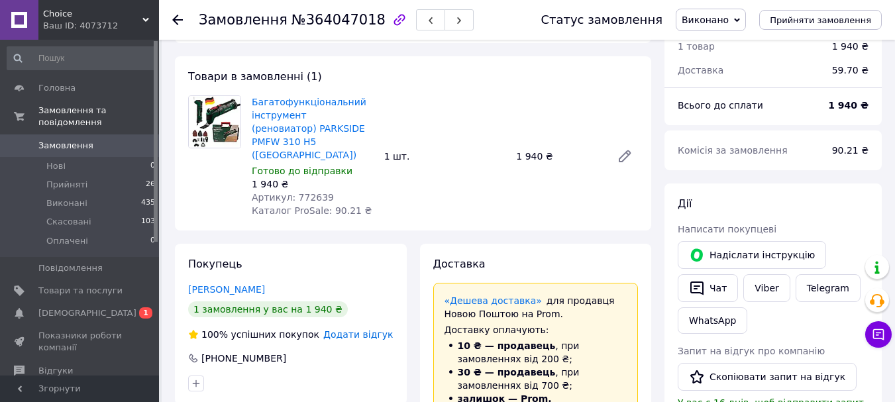
scroll to position [44, 0]
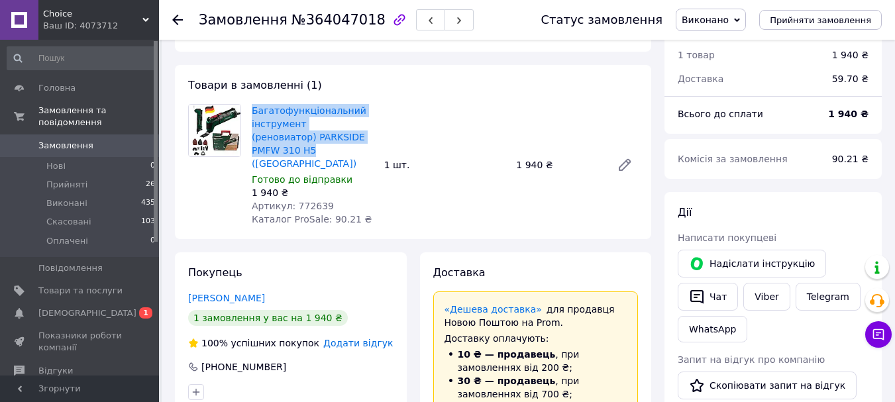
drag, startPoint x: 248, startPoint y: 103, endPoint x: 370, endPoint y: 131, distance: 125.2
click at [370, 131] on div "Багатофункціональний інструмент (реновиатор) PARKSIDE PMFW 310 H5 (Німеччина) Г…" at bounding box center [312, 164] width 133 height 127
copy link "Багатофункціональний інструмент (реновиатор) PARKSIDE PMFW 310 H5"
click at [729, 375] on button "Скопіювати запит на відгук" at bounding box center [767, 386] width 179 height 28
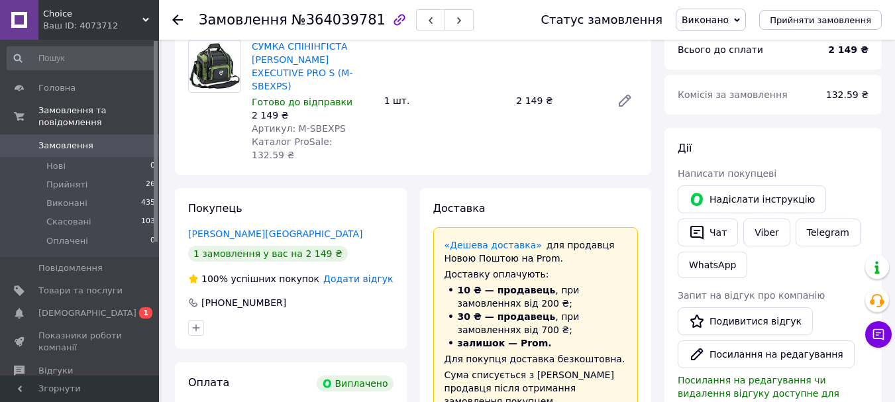
scroll to position [112, 0]
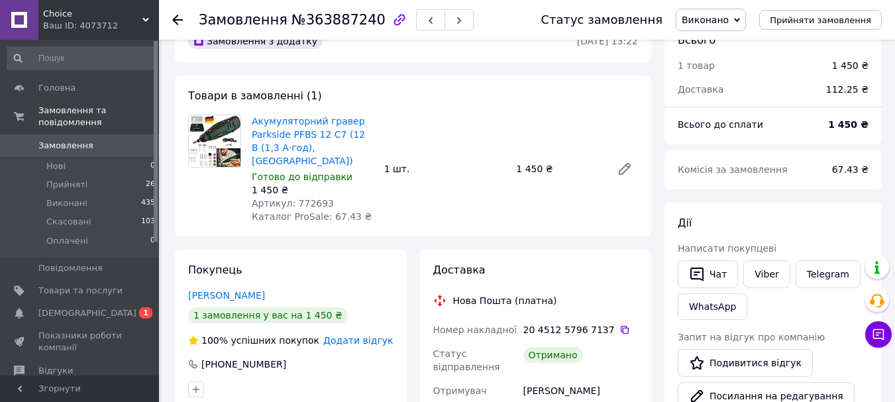
scroll to position [37, 0]
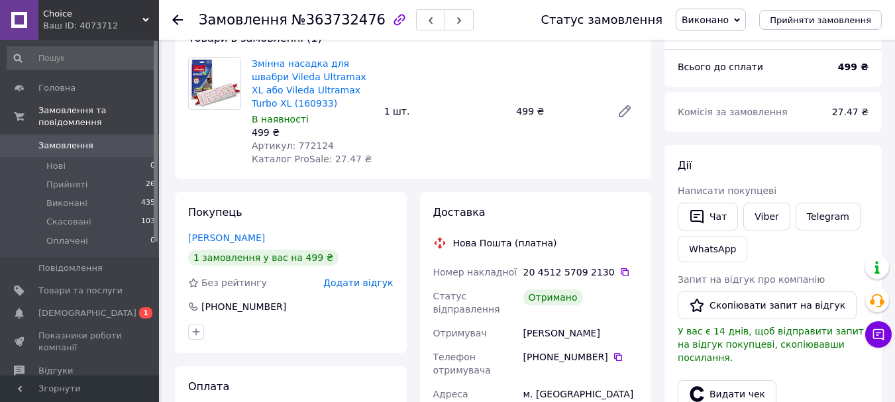
scroll to position [95, 0]
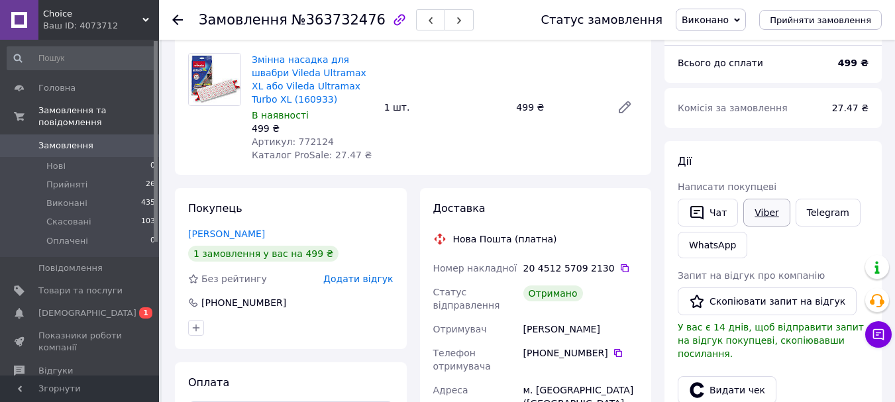
click at [776, 215] on link "Viber" at bounding box center [766, 213] width 46 height 28
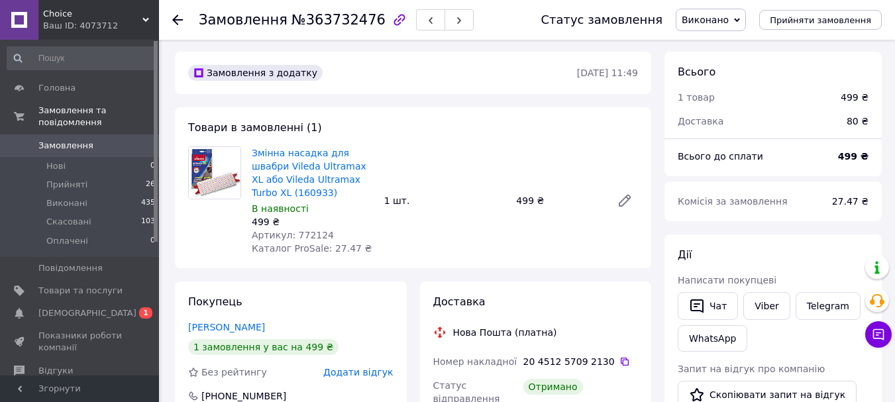
scroll to position [0, 0]
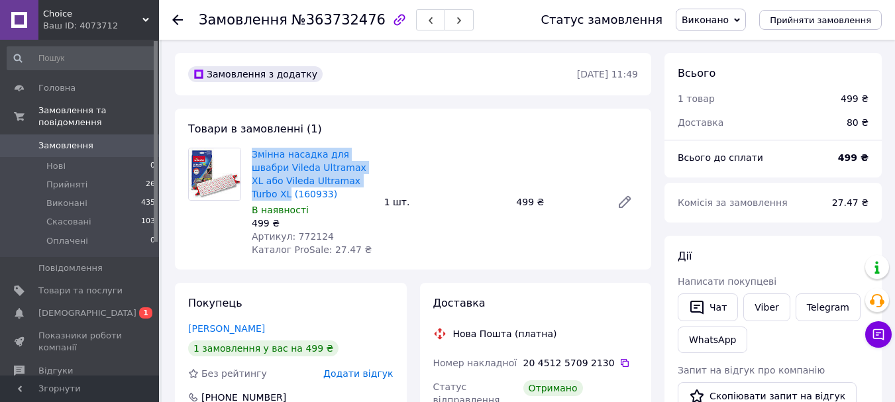
drag, startPoint x: 249, startPoint y: 154, endPoint x: 370, endPoint y: 175, distance: 122.4
click at [370, 175] on div "Змінна насадка для швабри Vileda Ultramax XL або Vileda Ultramax Turbo XL (1609…" at bounding box center [312, 202] width 133 height 114
copy link "Змінна насадка для швабри Vileda Ultramax XL або Vileda Ultramax Turbo XL"
click at [748, 388] on button "Скопіювати запит на відгук" at bounding box center [767, 396] width 179 height 28
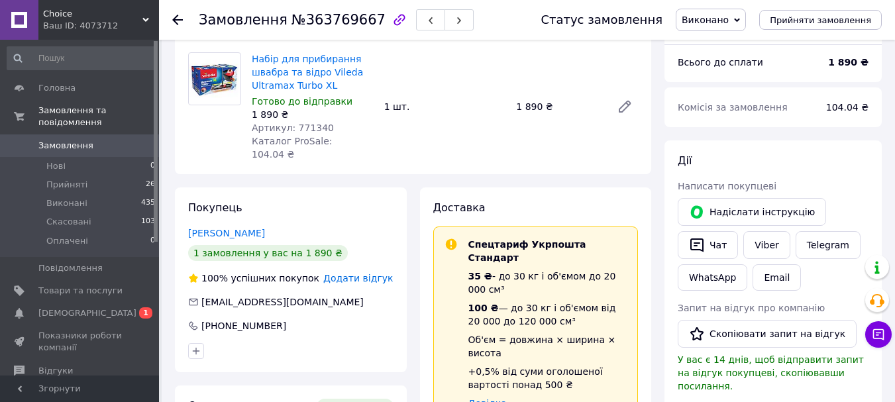
scroll to position [97, 0]
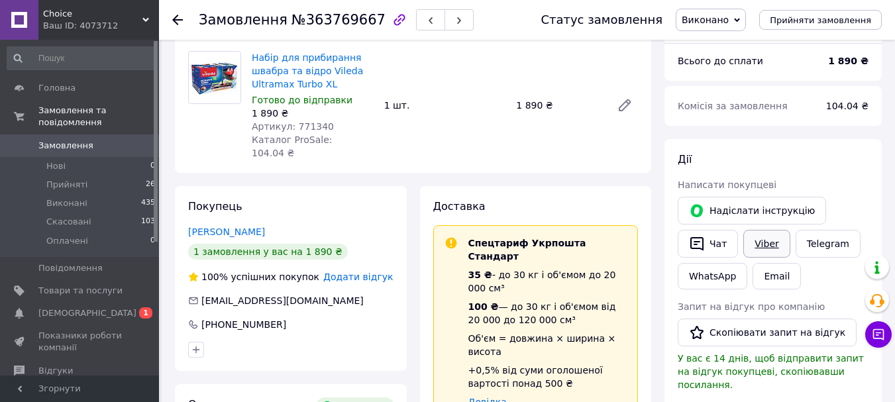
click at [761, 246] on link "Viber" at bounding box center [766, 244] width 46 height 28
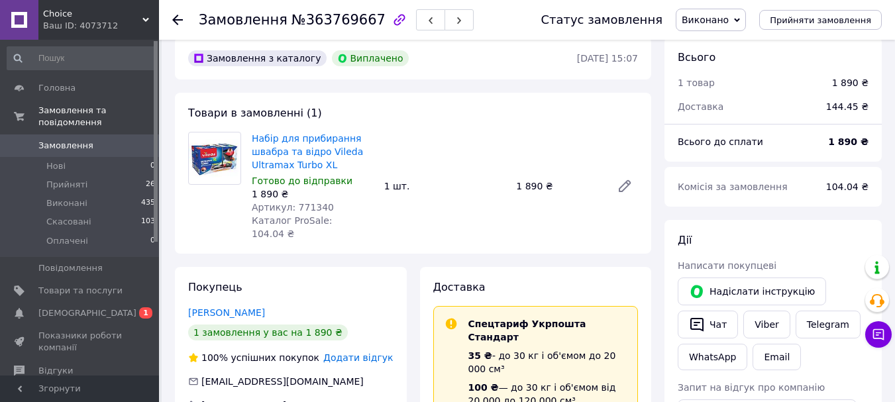
scroll to position [15, 0]
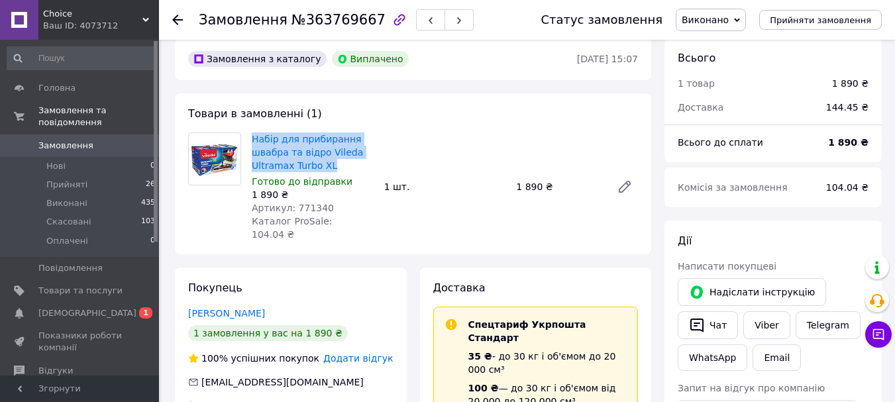
drag, startPoint x: 348, startPoint y: 170, endPoint x: 251, endPoint y: 140, distance: 101.0
click at [251, 140] on div "Набір для прибирання швабра та відро Vileda Ultramax Turbo XL Готово до відправ…" at bounding box center [312, 187] width 133 height 114
copy link "Набір для прибирання швабра та відро Vileda Ultramax Turbo XL"
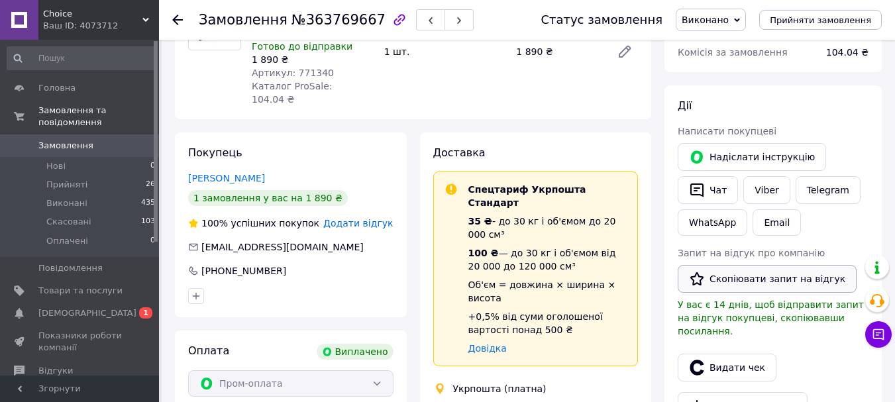
scroll to position [157, 0]
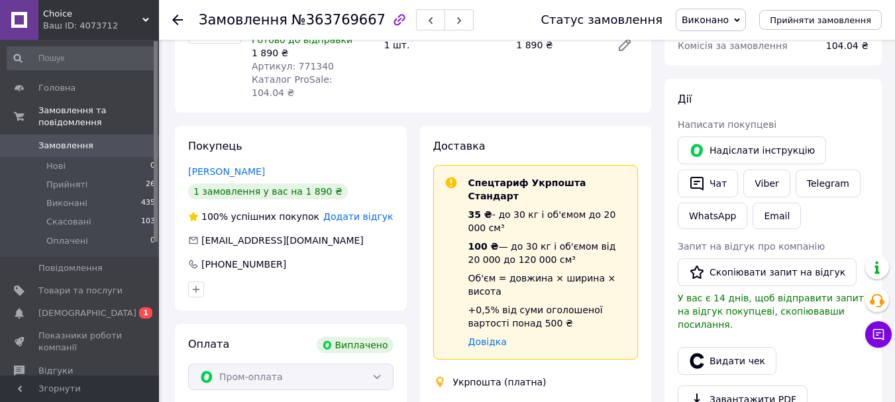
click at [749, 254] on div "Запит на відгук про компанію   Скопіювати запит на відгук У вас є 14 днів, щоб …" at bounding box center [773, 285] width 191 height 91
click at [747, 261] on button "Скопіювати запит на відгук" at bounding box center [767, 272] width 179 height 28
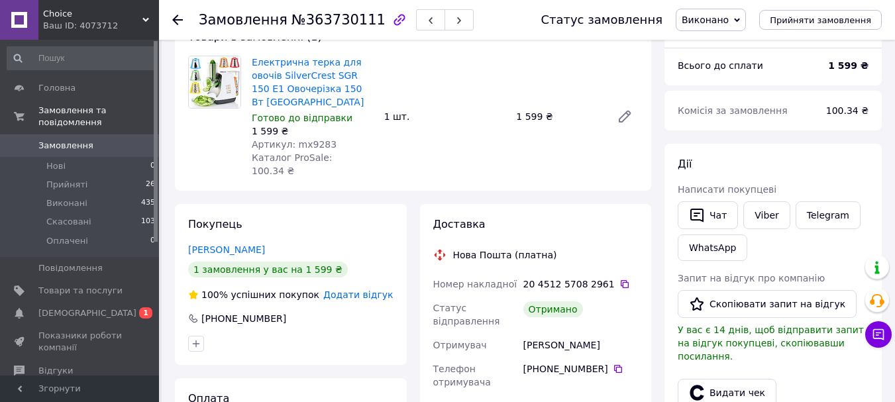
scroll to position [111, 0]
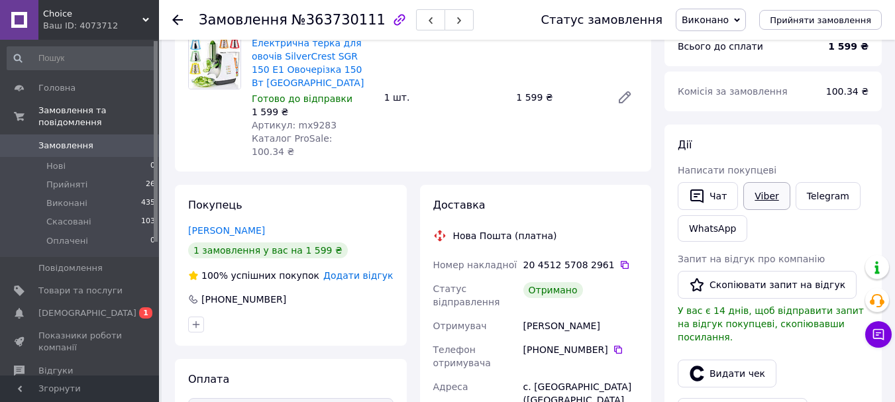
click at [772, 200] on link "Viber" at bounding box center [766, 196] width 46 height 28
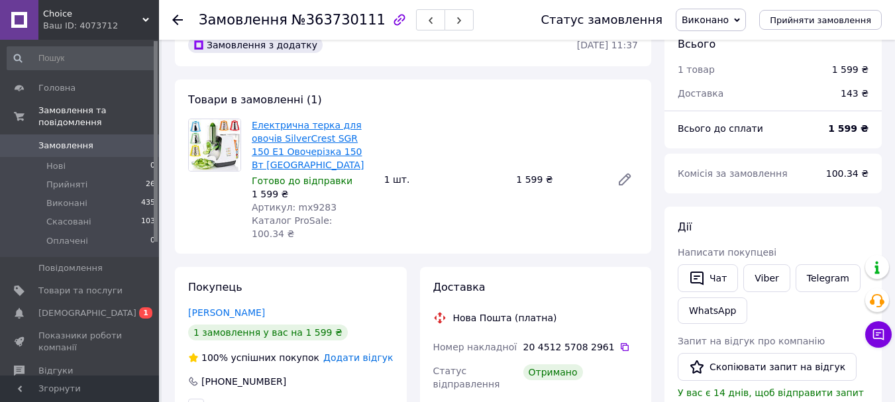
scroll to position [20, 0]
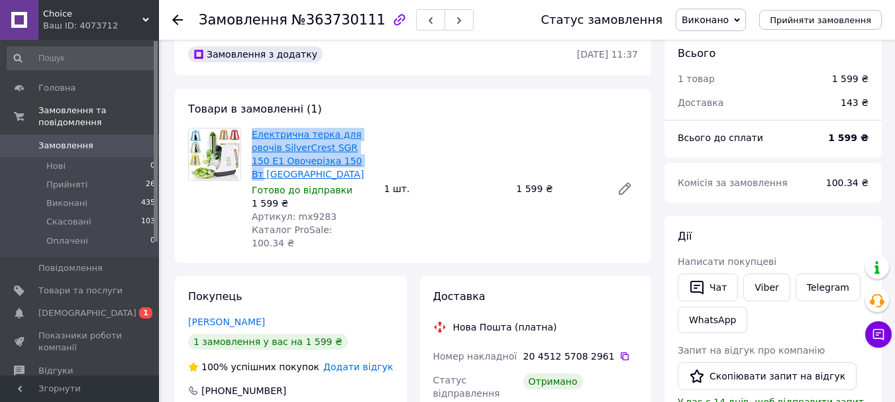
drag, startPoint x: 352, startPoint y: 156, endPoint x: 253, endPoint y: 131, distance: 102.0
click at [253, 131] on span "Електрична терка для овочів SilverCrest SGR 150 E1 Овочерізка 150 Вт Німеччина" at bounding box center [313, 154] width 122 height 53
copy link "Електрична терка для овочів SilverCrest SGR 150 E1 Овочерізка 150 Вт"
click at [757, 367] on button "Скопіювати запит на відгук" at bounding box center [767, 376] width 179 height 28
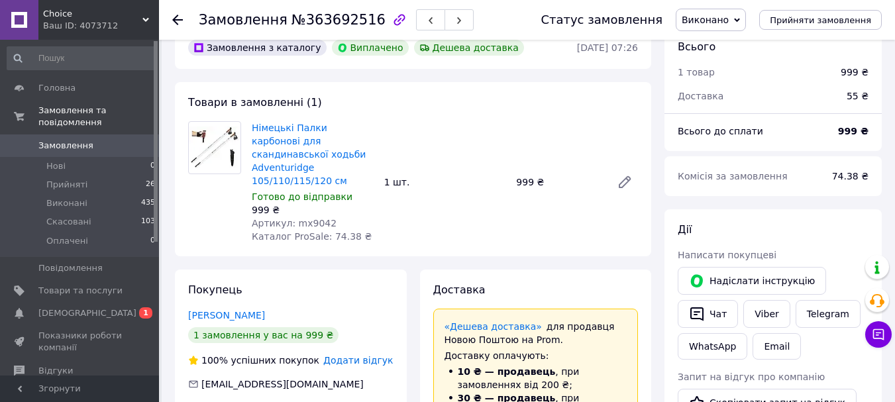
scroll to position [26, 0]
click at [769, 321] on link "Viber" at bounding box center [766, 315] width 46 height 28
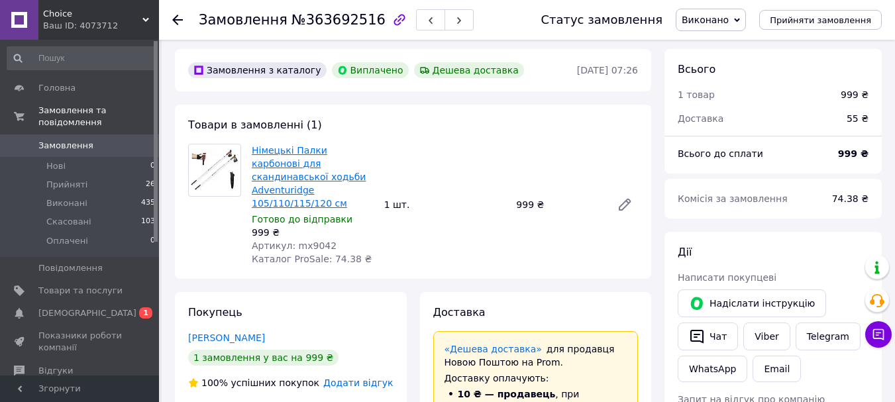
scroll to position [0, 0]
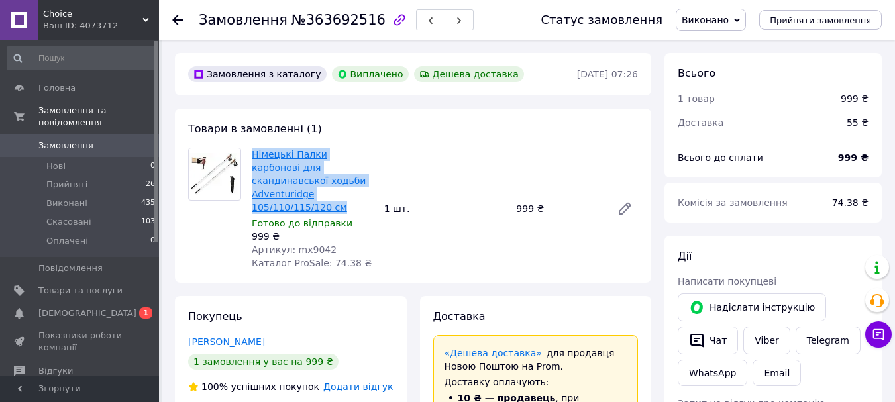
drag, startPoint x: 347, startPoint y: 187, endPoint x: 252, endPoint y: 159, distance: 99.6
click at [252, 159] on span "Німецькі Палки карбонові для скандинавської ходьби Adventuridge 105/110/115/120…" at bounding box center [313, 181] width 122 height 66
copy link "Німецькі Палки карбонові для скандинавської ходьби Adventuridge 105/110/115/120…"
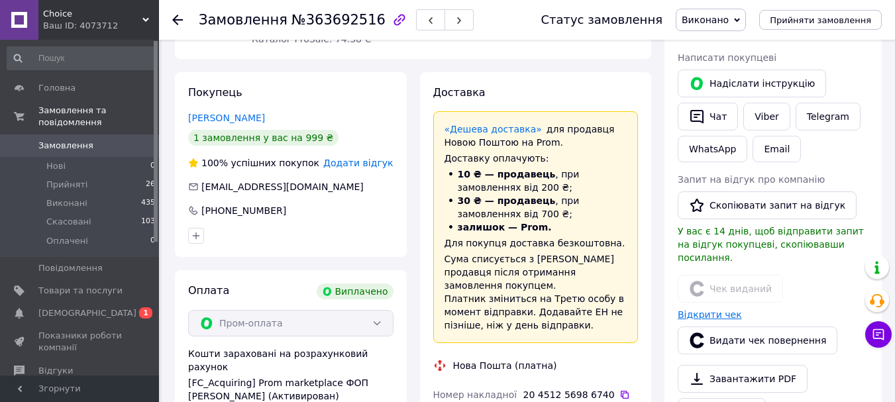
scroll to position [244, 0]
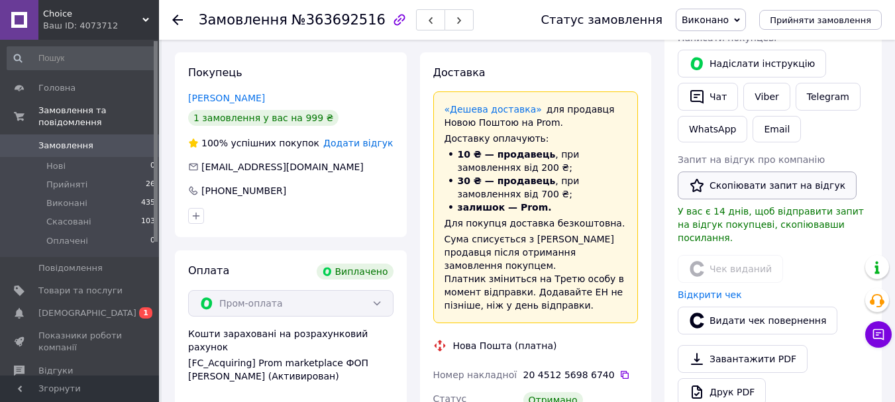
click at [733, 191] on button "Скопіювати запит на відгук" at bounding box center [767, 186] width 179 height 28
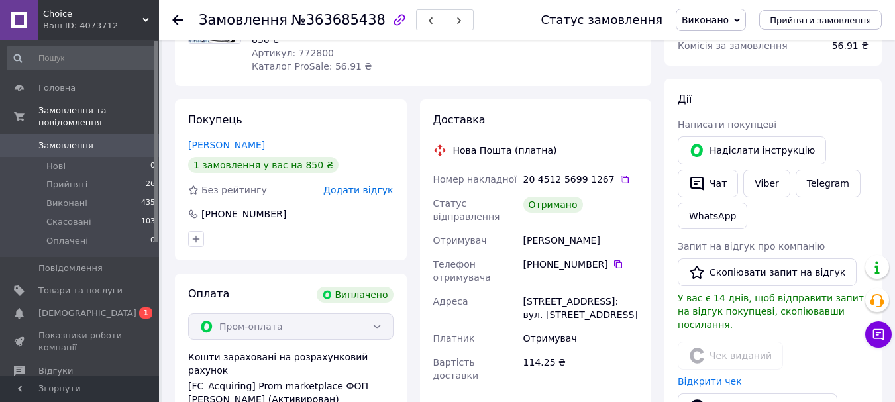
scroll to position [156, 0]
click at [771, 193] on link "Viber" at bounding box center [766, 184] width 46 height 28
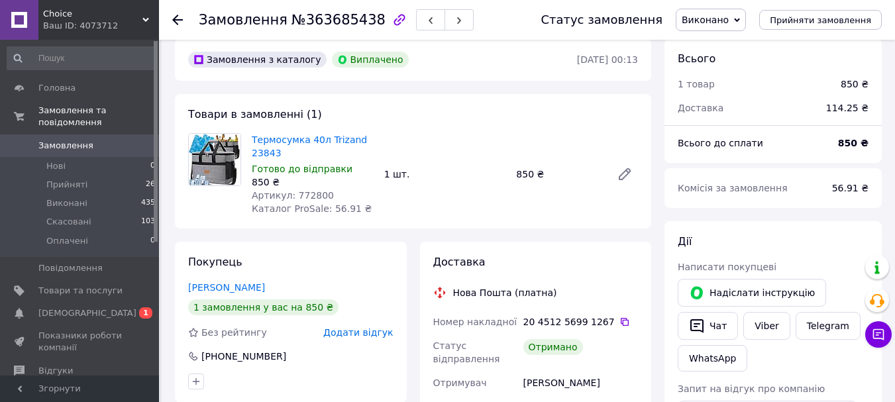
scroll to position [0, 0]
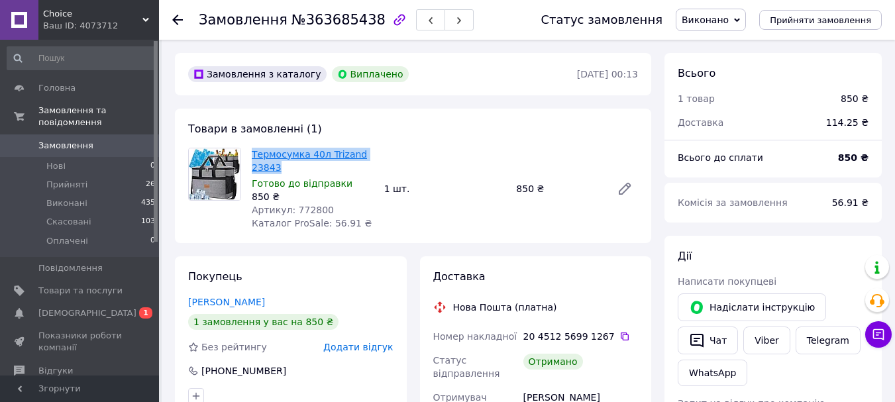
drag, startPoint x: 286, startPoint y: 171, endPoint x: 252, endPoint y: 158, distance: 36.1
click at [252, 158] on span "Термосумка 40л Trizand 23843" at bounding box center [313, 161] width 122 height 27
copy link "Термосумка 40л Trizand 23843"
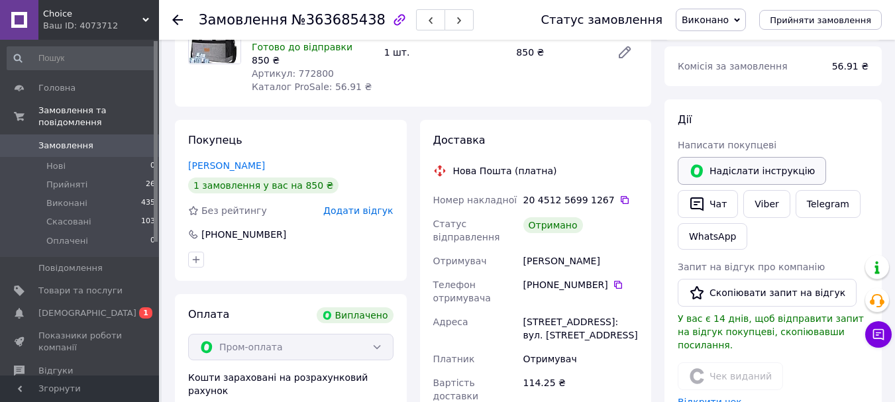
scroll to position [158, 0]
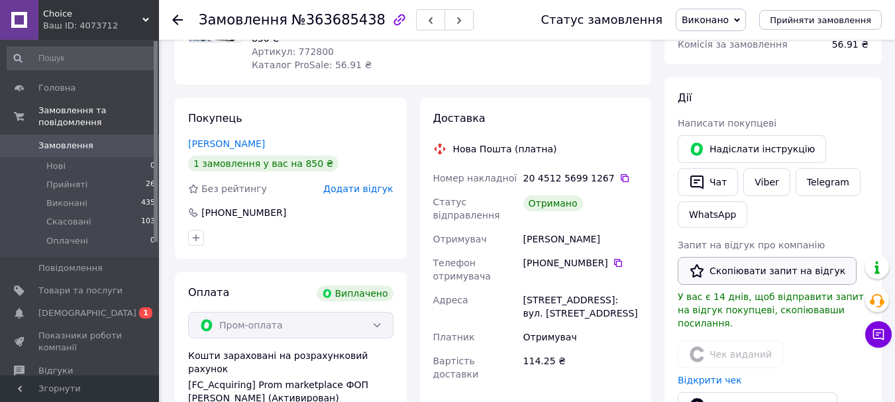
click at [752, 272] on button "Скопіювати запит на відгук" at bounding box center [767, 271] width 179 height 28
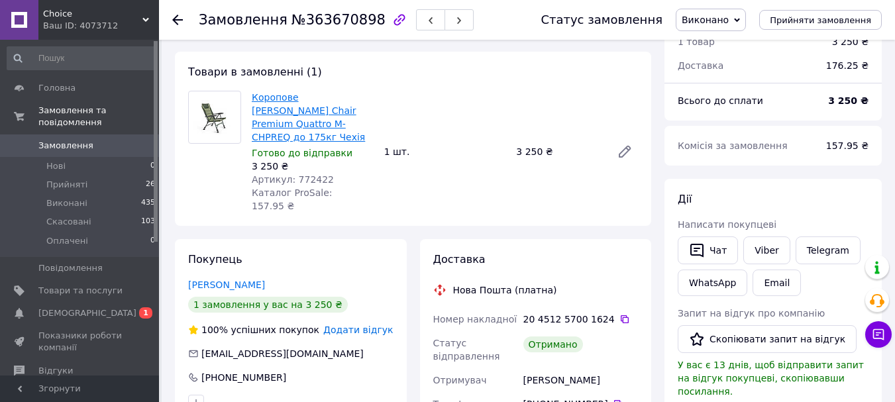
scroll to position [93, 0]
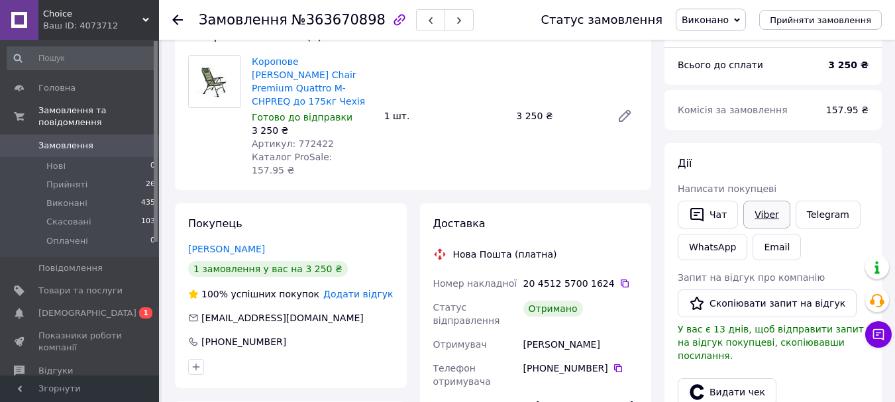
click at [784, 217] on link "Viber" at bounding box center [766, 215] width 46 height 28
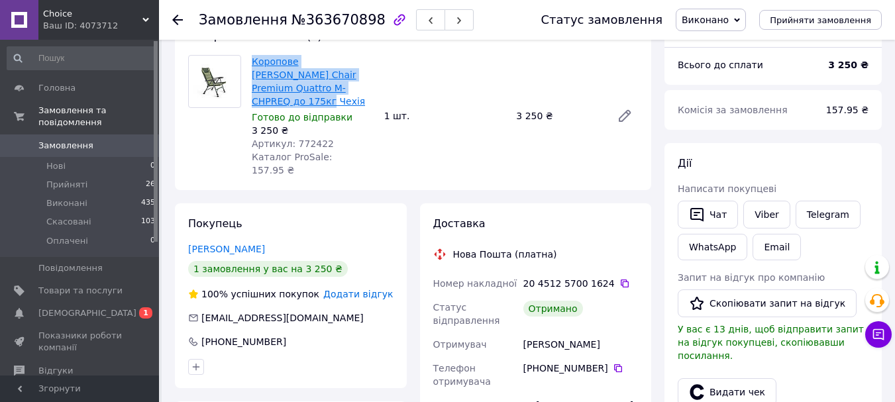
drag, startPoint x: 250, startPoint y: 56, endPoint x: 323, endPoint y: 89, distance: 80.1
click at [323, 89] on div "Коропове [PERSON_NAME] Chair Premium Quattro M-CHPREQ до 175кг Чехія Готово до …" at bounding box center [312, 115] width 133 height 127
copy link "Коропове [PERSON_NAME] Chair Premium Quattro M-CHPREQ до 175кг"
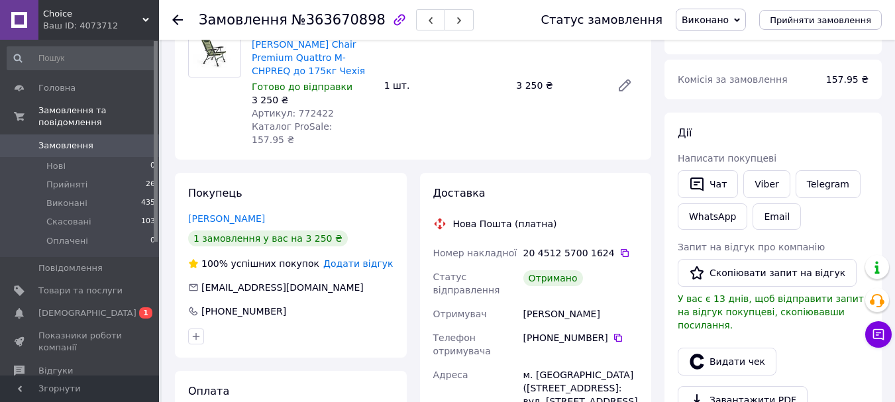
click at [307, 401] on html "Choice Ваш ID: 4073712 Сайт Choice Кабінет покупця Перевірити стан системи Стор…" at bounding box center [447, 349] width 895 height 945
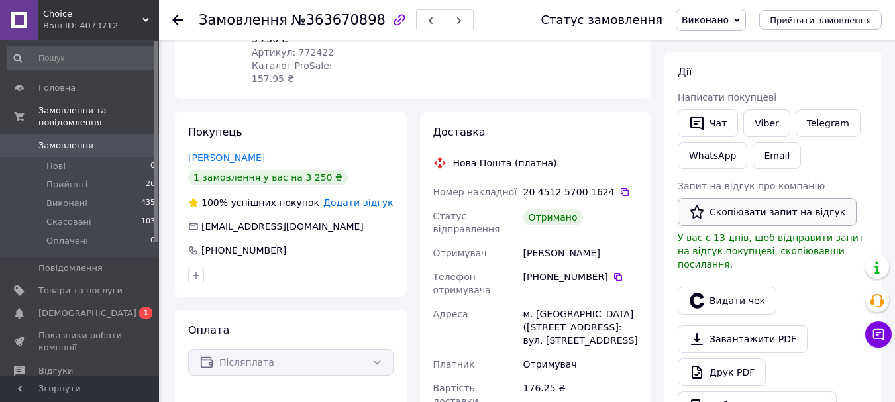
click at [715, 208] on button "Скопіювати запит на відгук" at bounding box center [767, 212] width 179 height 28
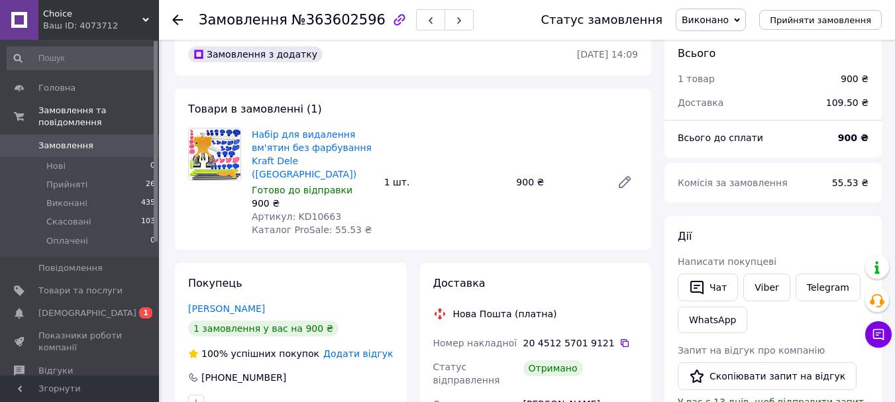
scroll to position [19, 0]
click at [763, 288] on link "Viber" at bounding box center [766, 288] width 46 height 28
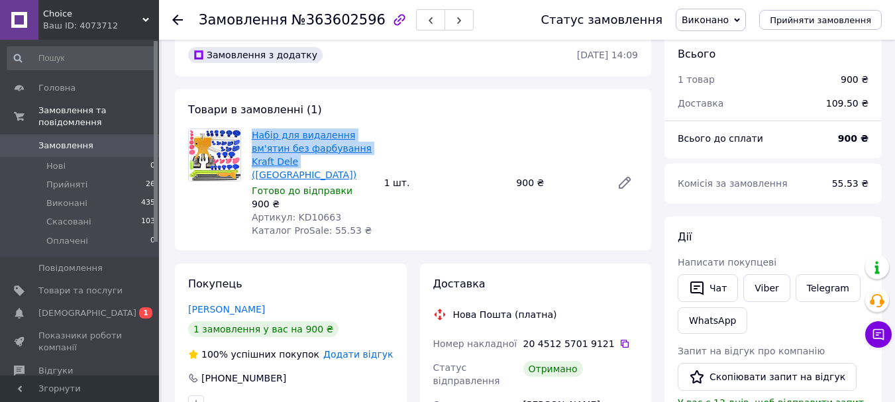
drag, startPoint x: 248, startPoint y: 129, endPoint x: 293, endPoint y: 161, distance: 55.1
click at [293, 161] on div "Набір для видалення вм'ятин без фарбування Kraft Dele (Польща) Готово до відпра…" at bounding box center [312, 183] width 133 height 114
copy link "Набір для видалення вм'ятин без фарбування Kraft Dele"
click at [732, 375] on button "Скопіювати запит на відгук" at bounding box center [767, 377] width 179 height 28
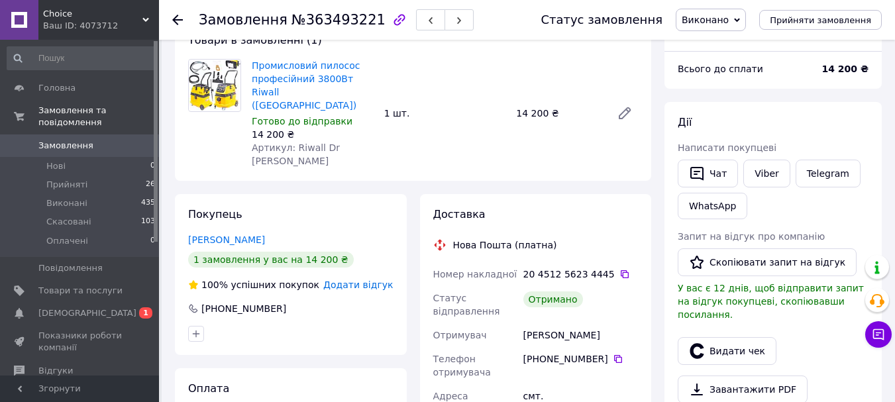
scroll to position [96, 0]
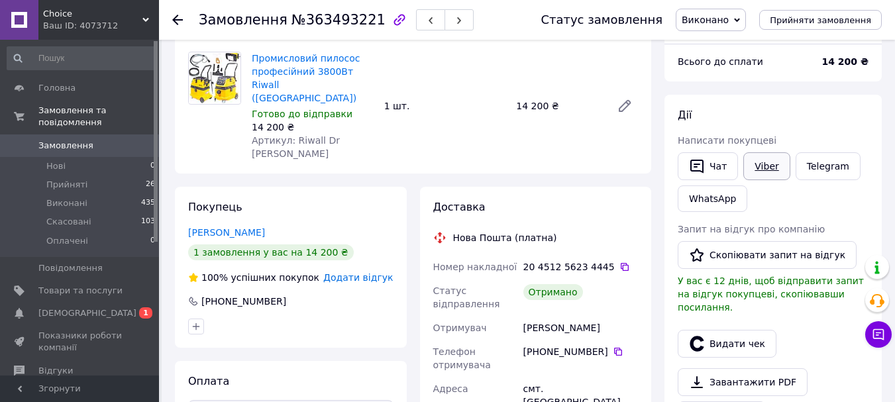
click at [771, 176] on link "Viber" at bounding box center [766, 166] width 46 height 28
drag, startPoint x: 248, startPoint y: 54, endPoint x: 372, endPoint y: 68, distance: 124.7
click at [372, 68] on div "Промисловий пилосос професійний 3800Вт Riwall (Чехія) Готово до відправки 14 20…" at bounding box center [312, 106] width 133 height 114
copy link "Промисловий пилосос професійний 3800Вт Riwall"
click at [751, 269] on div "Запит на відгук про компанію   Скопіювати запит на відгук У вас є 12 днів, щоб …" at bounding box center [773, 268] width 191 height 91
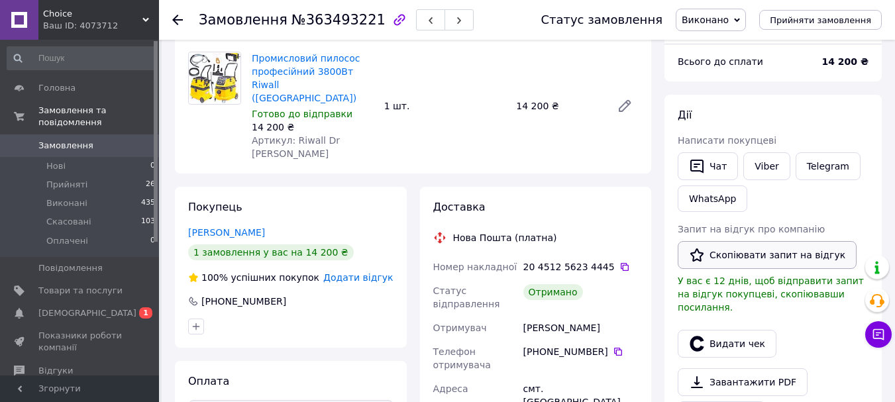
click at [740, 265] on button "Скопіювати запит на відгук" at bounding box center [767, 255] width 179 height 28
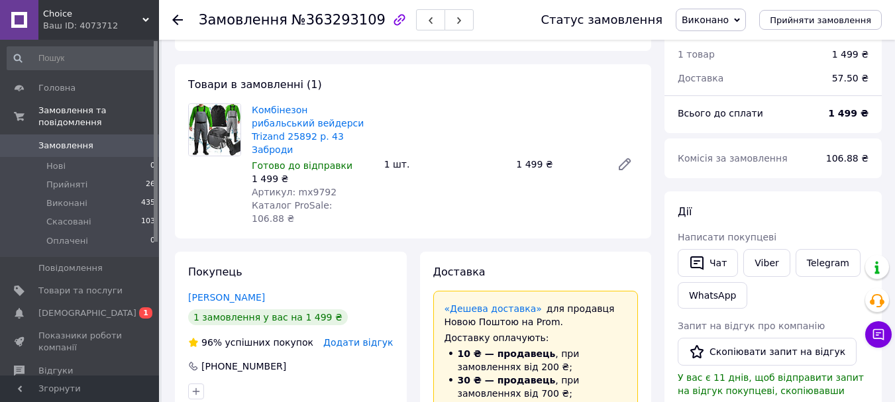
scroll to position [13, 0]
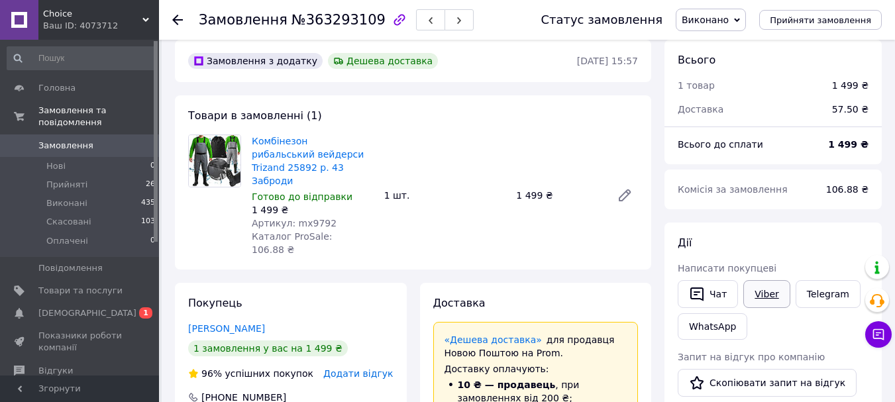
click at [760, 295] on link "Viber" at bounding box center [766, 294] width 46 height 28
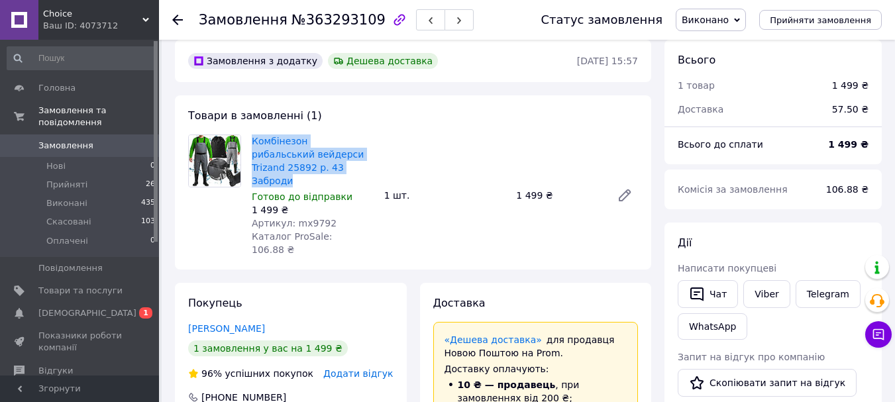
drag, startPoint x: 250, startPoint y: 136, endPoint x: 303, endPoint y: 167, distance: 61.1
click at [303, 167] on div "Комбінезон рибальський вейдерси Trizand 25892 р. 43 Заброди Готово до відправки…" at bounding box center [312, 195] width 133 height 127
copy link "Комбінезон рибальський вейдерси Trizand 25892 р. 43 Заброди"
click at [749, 387] on button "Скопіювати запит на відгук" at bounding box center [767, 383] width 179 height 28
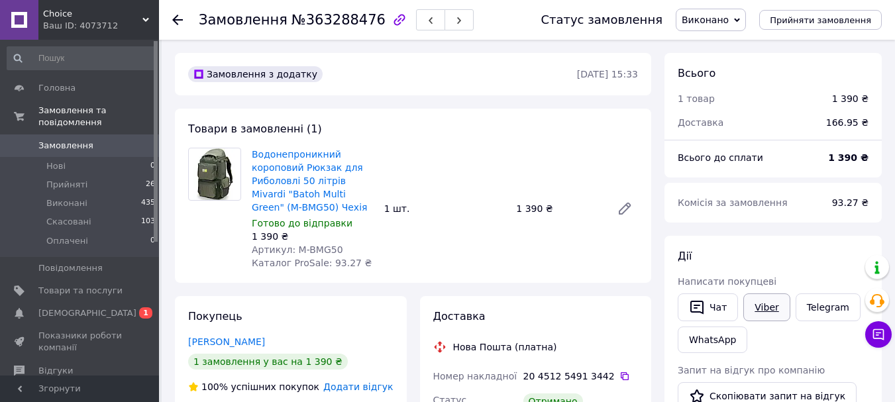
click at [763, 311] on link "Viber" at bounding box center [766, 307] width 46 height 28
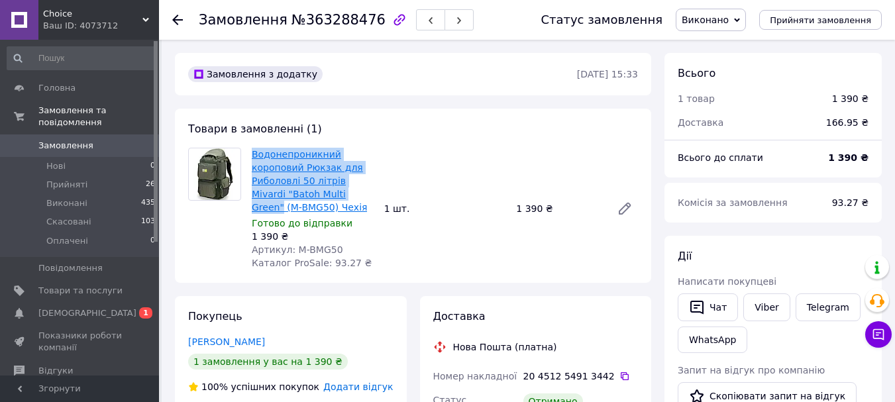
drag, startPoint x: 248, startPoint y: 148, endPoint x: 333, endPoint y: 197, distance: 98.0
click at [333, 197] on div "Водонепроникний короповий Рюкзак для Риболовлі 50 літрів Mivardi "Batoh Multi G…" at bounding box center [312, 208] width 133 height 127
copy link "Водонепроникний короповий Рюкзак для Риболовлі 50 літрів Mivardi "Batoh Multi G…"
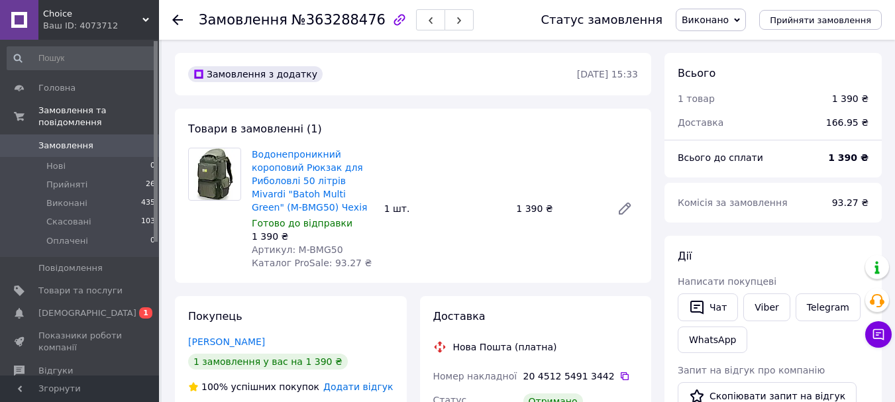
click at [509, 145] on div "Водонепроникний короповий Рюкзак для Риболовлі 50 літрів Mivardi "Batoh Multi G…" at bounding box center [444, 208] width 397 height 127
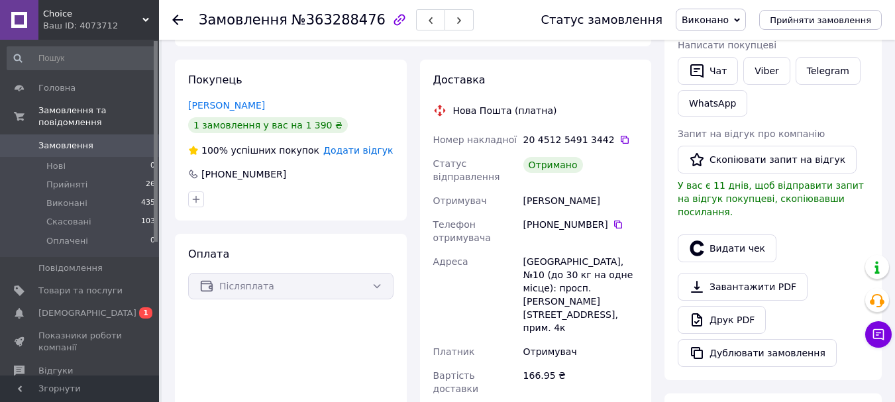
scroll to position [242, 0]
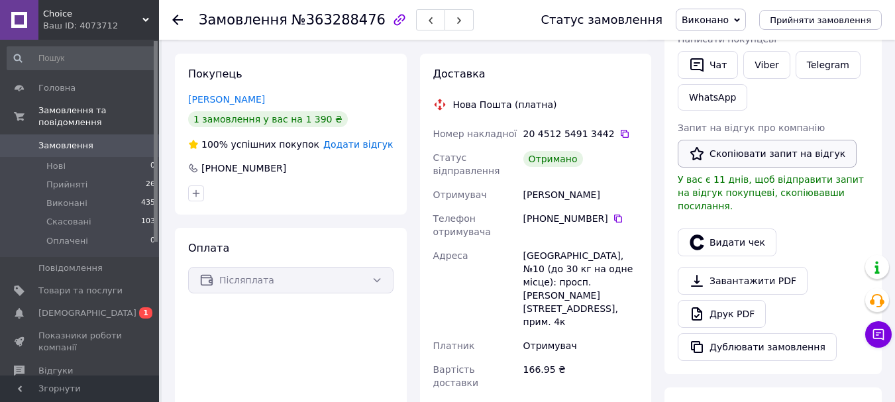
click at [758, 162] on button "Скопіювати запит на відгук" at bounding box center [767, 154] width 179 height 28
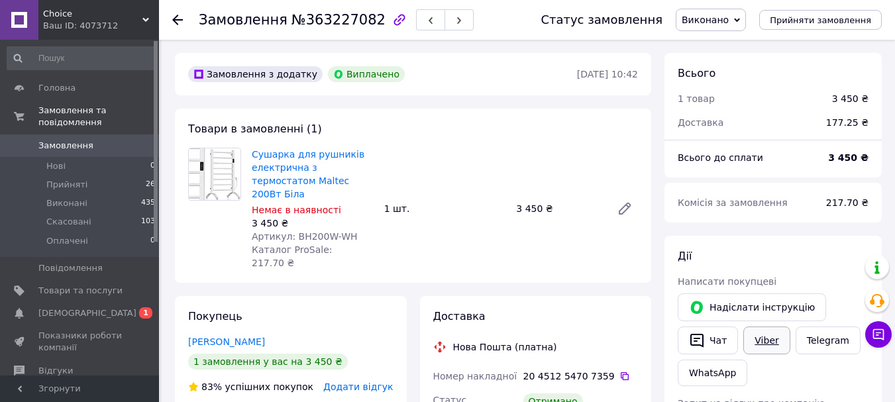
click at [761, 339] on link "Viber" at bounding box center [766, 341] width 46 height 28
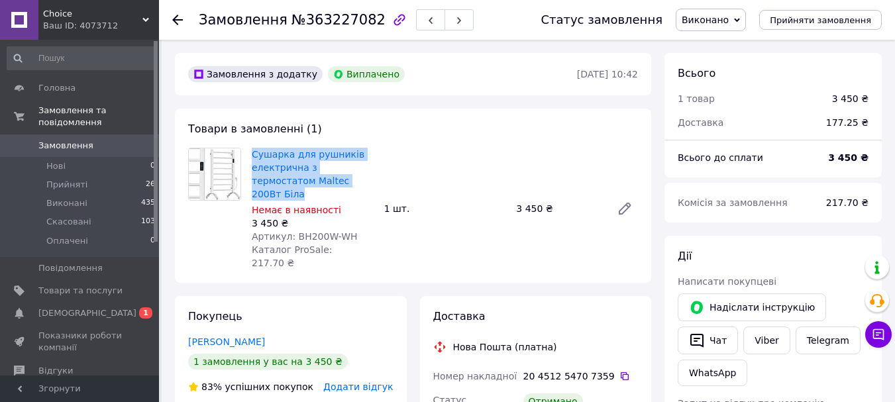
drag, startPoint x: 246, startPoint y: 148, endPoint x: 335, endPoint y: 176, distance: 92.6
click at [335, 176] on div "Сушарка для рушників електрична з термостатом Maltec 200Вт Біла Немає в наявнос…" at bounding box center [312, 208] width 133 height 127
copy link "Сушарка для рушників електрична з термостатом Maltec 200Вт Біла"
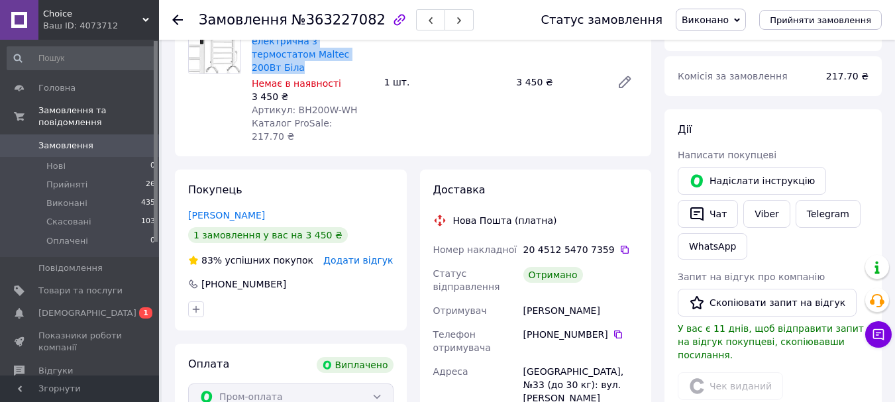
scroll to position [144, 0]
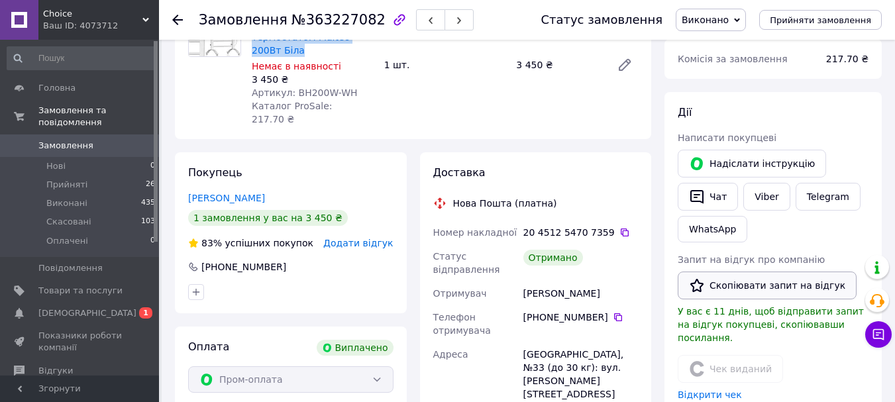
click at [755, 276] on button "Скопіювати запит на відгук" at bounding box center [767, 286] width 179 height 28
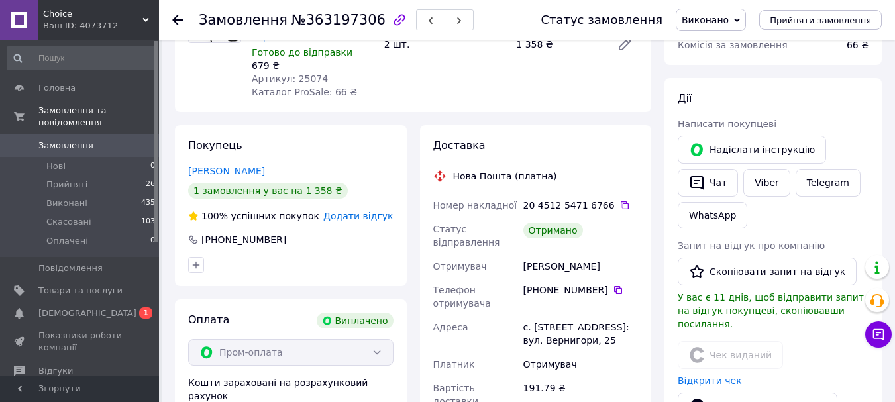
scroll to position [162, 0]
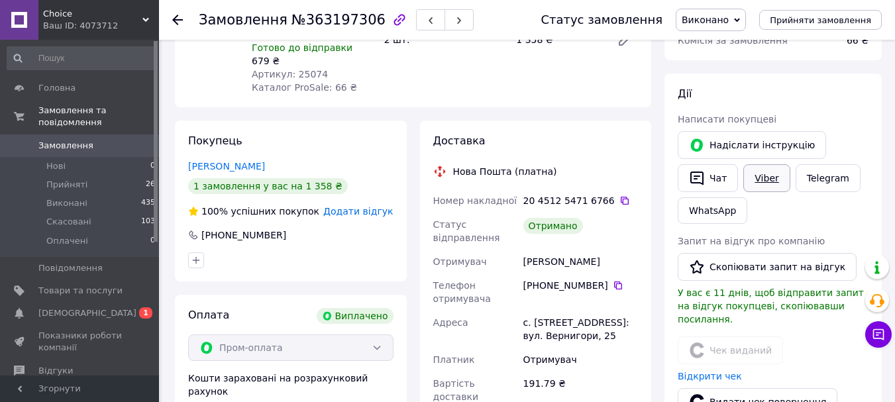
click at [775, 178] on link "Viber" at bounding box center [766, 178] width 46 height 28
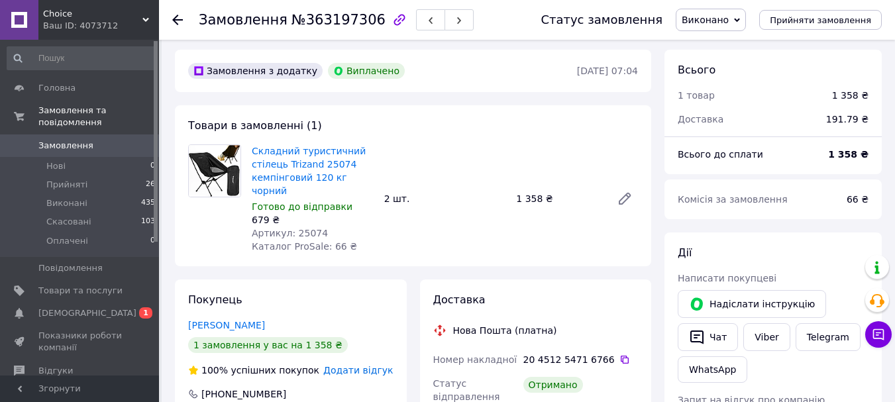
scroll to position [1, 0]
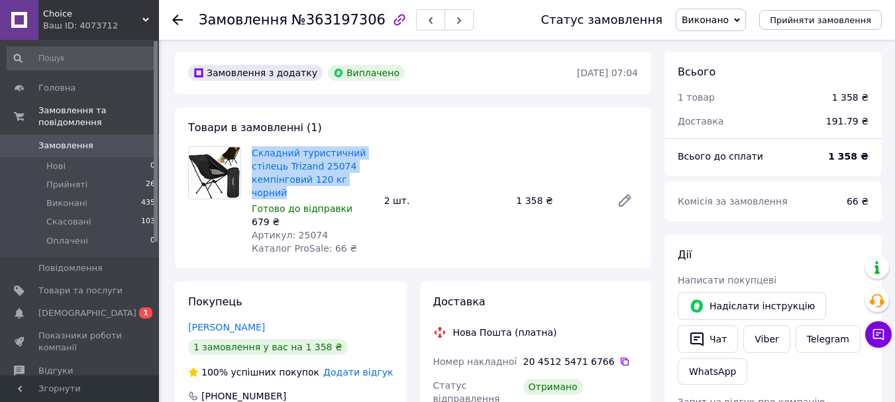
drag, startPoint x: 372, startPoint y: 177, endPoint x: 254, endPoint y: 144, distance: 123.0
click at [254, 144] on div "Складний туристичний стілець Trizand 25074 кемпінговий 120 кг чорний Готово до …" at bounding box center [312, 201] width 133 height 114
copy link "Складний туристичний стілець Trizand 25074 кемпінговий 120 кг чорний"
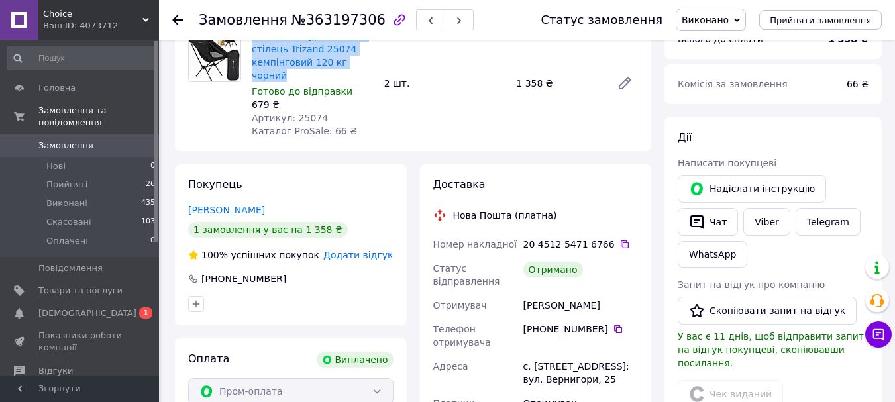
scroll to position [122, 0]
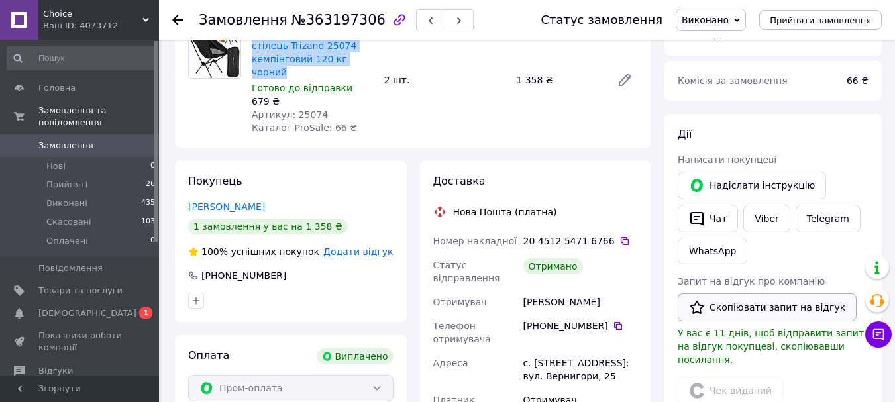
click at [765, 315] on button "Скопіювати запит на відгук" at bounding box center [767, 307] width 179 height 28
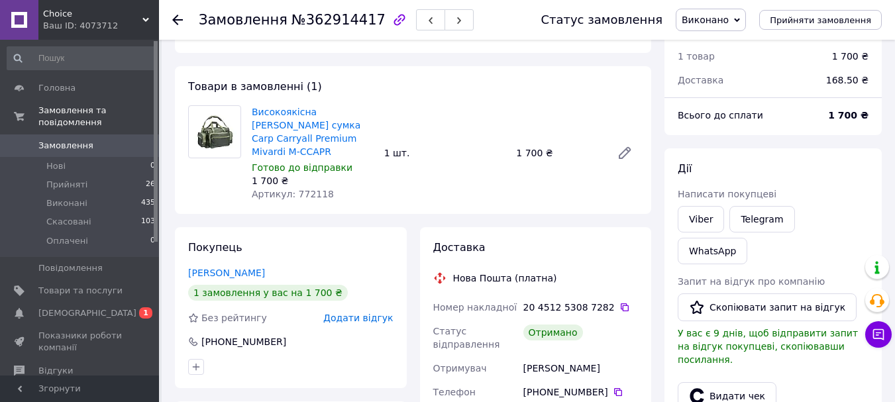
scroll to position [23, 0]
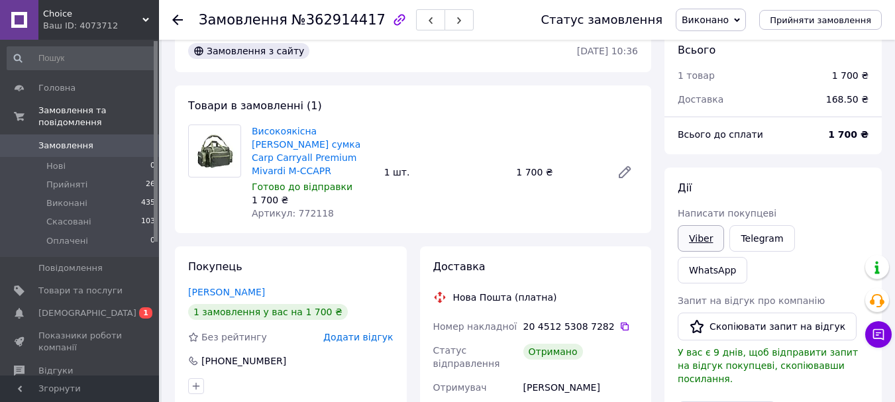
click at [709, 246] on link "Viber" at bounding box center [701, 238] width 46 height 27
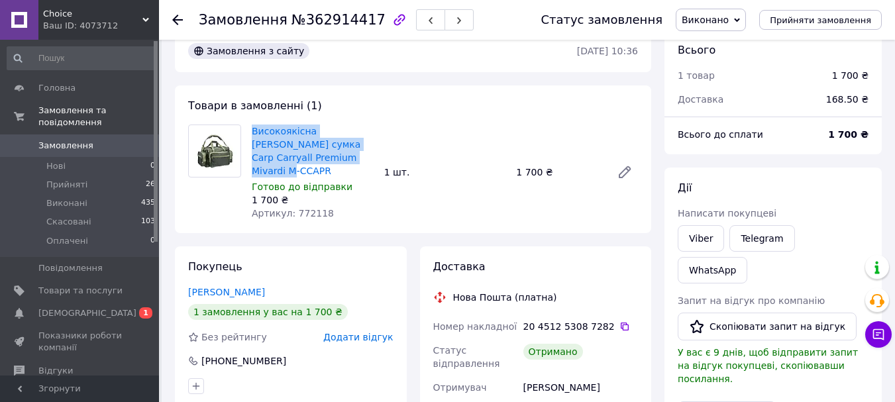
drag, startPoint x: 335, startPoint y: 162, endPoint x: 248, endPoint y: 134, distance: 91.1
click at [248, 134] on div "Високоякісна карпова сумка Carp Carryall Premium Mivardi M-CCAPR Готово до відп…" at bounding box center [312, 172] width 133 height 101
copy link "Високоякісна карпова сумка Carp Carryall Premium Mivardi M-CCAPR"
click at [690, 319] on icon "button" at bounding box center [697, 327] width 16 height 16
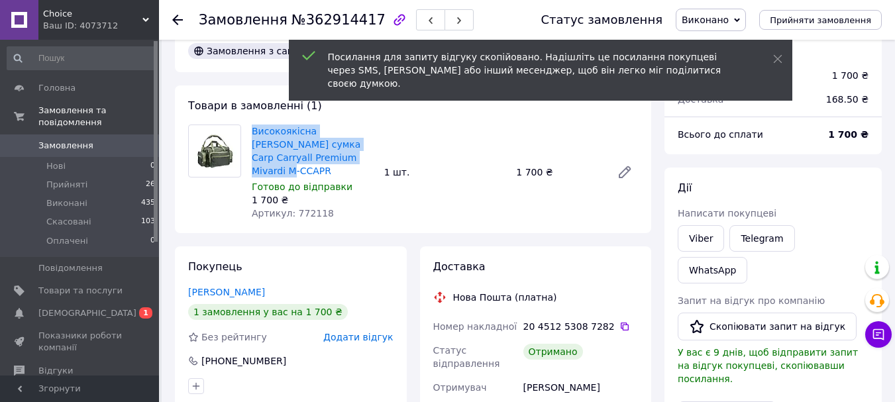
drag, startPoint x: 690, startPoint y: 288, endPoint x: 303, endPoint y: 389, distance: 400.6
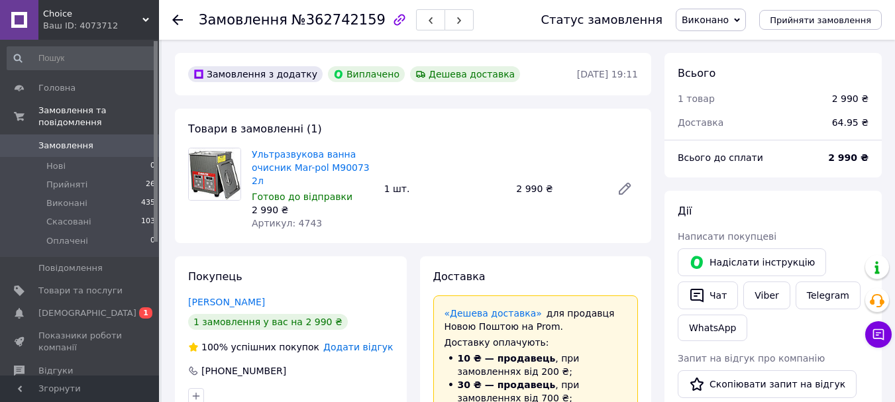
scroll to position [92, 0]
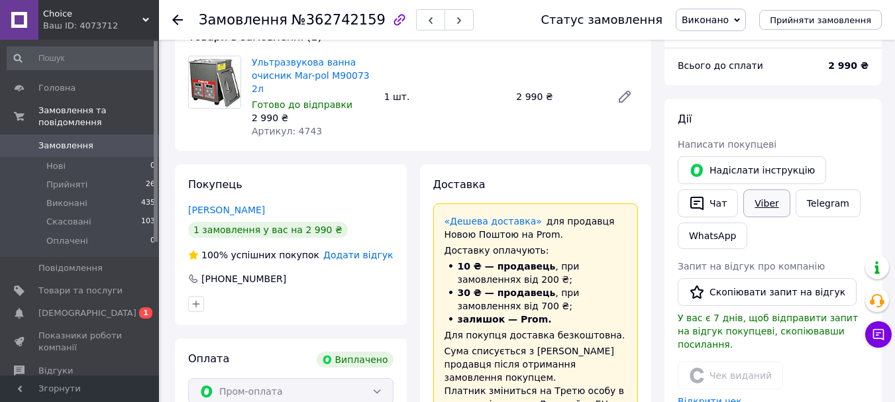
click at [757, 205] on link "Viber" at bounding box center [766, 203] width 46 height 28
drag, startPoint x: 377, startPoint y: 79, endPoint x: 253, endPoint y: 65, distance: 124.7
click at [253, 65] on div "Ультразвукова ванна очисник Mar-pol M90073 2л Готово до відправки 2 990 ₴ Артик…" at bounding box center [312, 96] width 133 height 87
copy link "Ультразвукова ванна очисник Mar-pol M90073 2л"
click at [733, 287] on button "Скопіювати запит на відгук" at bounding box center [767, 292] width 179 height 28
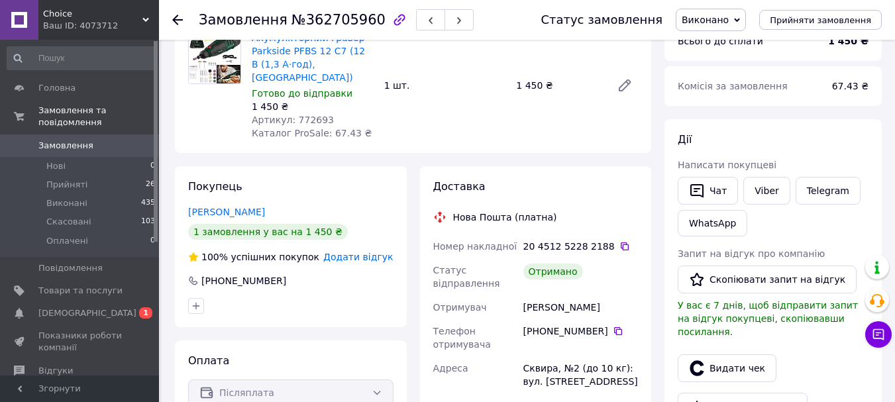
scroll to position [117, 0]
click at [767, 194] on link "Viber" at bounding box center [766, 190] width 46 height 28
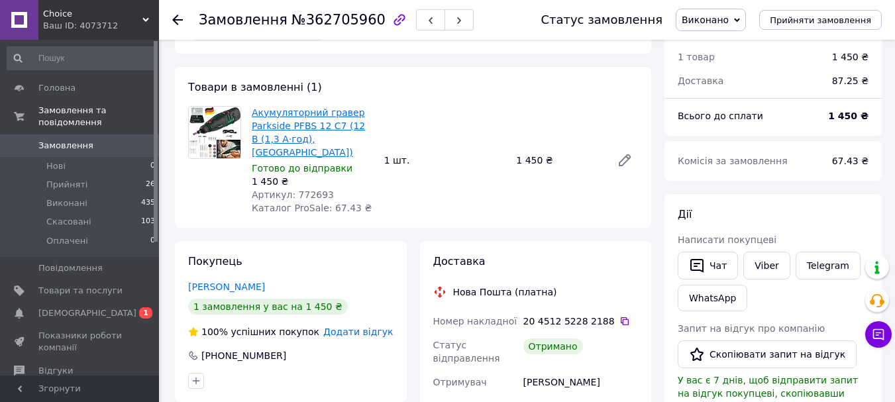
scroll to position [25, 0]
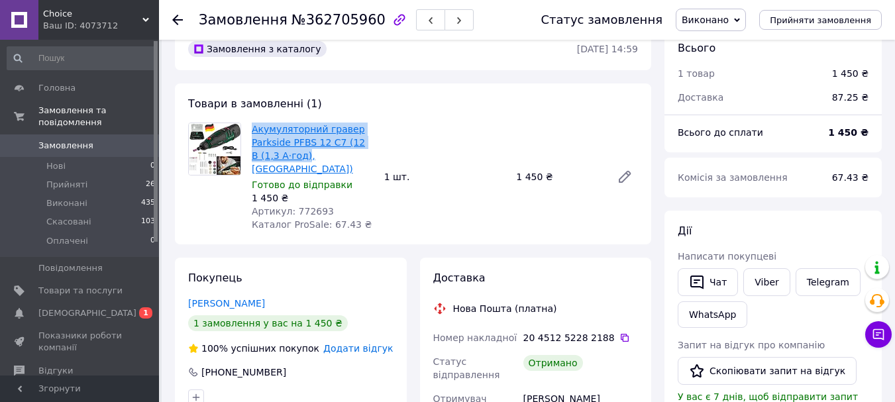
drag, startPoint x: 250, startPoint y: 124, endPoint x: 294, endPoint y: 152, distance: 52.2
click at [294, 152] on div "Акумуляторний гравер Parkside PFBS 12 C7 (12 В (1,3 А·год), Німеччина) Готово д…" at bounding box center [312, 177] width 133 height 114
copy link "Акумуляторний гравер Parkside PFBS 12 C7 (12 В (1,3 А·год)"
click at [708, 366] on button "Скопіювати запит на відгук" at bounding box center [767, 371] width 179 height 28
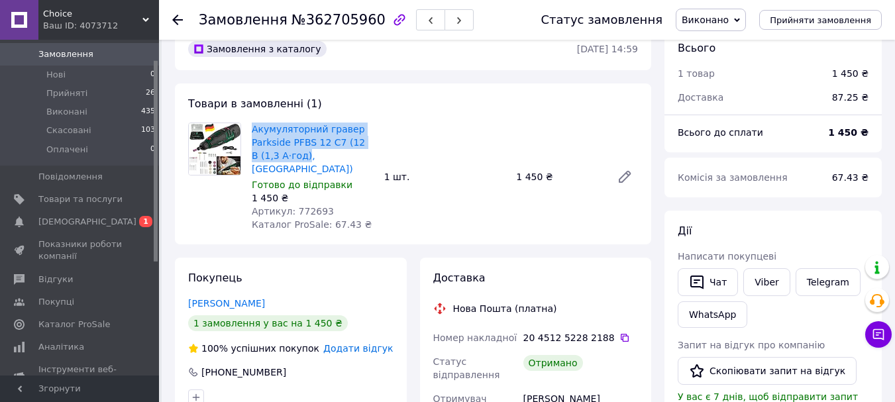
scroll to position [111, 0]
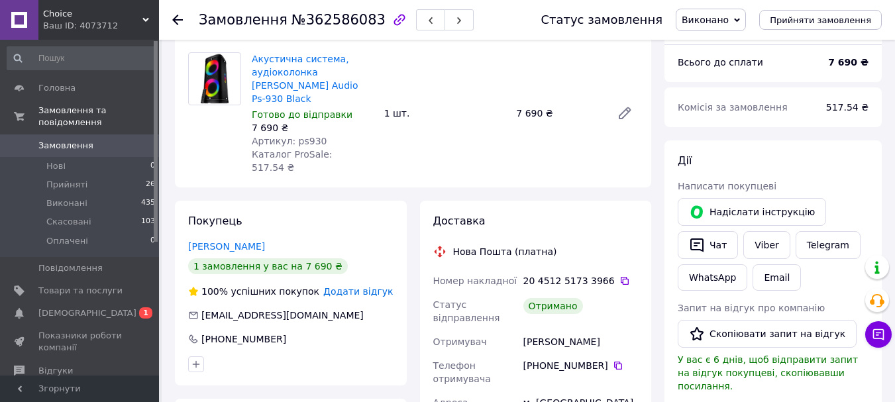
scroll to position [96, 0]
click at [772, 246] on link "Viber" at bounding box center [766, 245] width 46 height 28
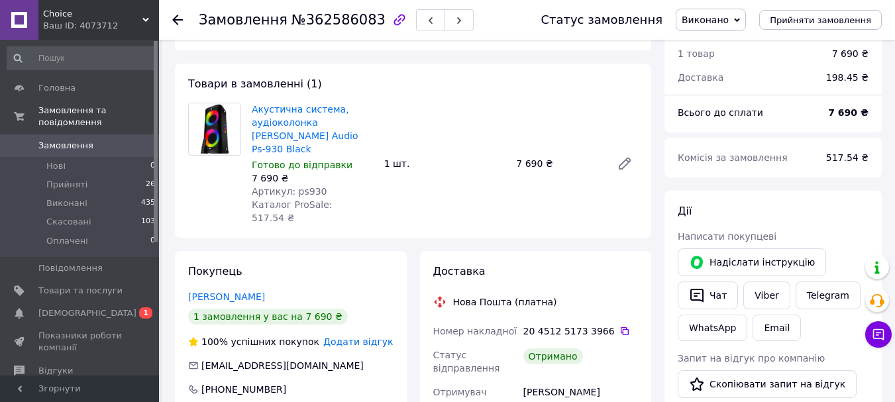
scroll to position [38, 0]
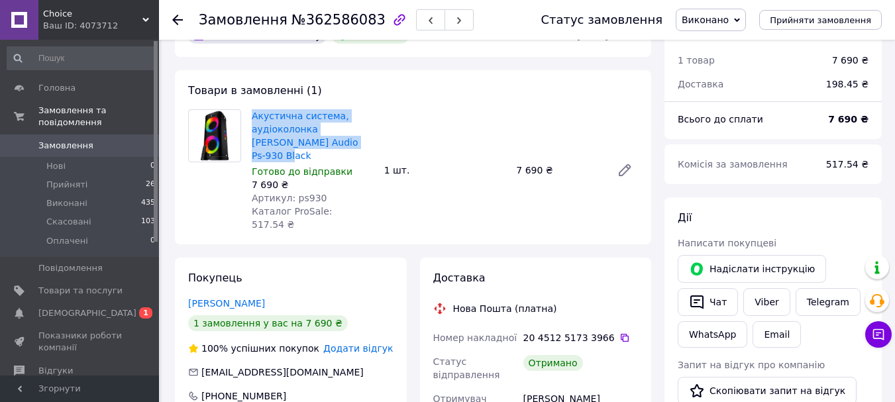
drag, startPoint x: 250, startPoint y: 111, endPoint x: 339, endPoint y: 140, distance: 94.1
click at [339, 140] on div "Акустична система, аудіоколонка [PERSON_NAME] Audio Ps-930 Black Готово до відп…" at bounding box center [312, 170] width 133 height 127
copy link "Акустична система, аудіоколонка [PERSON_NAME] Audio Ps-930 Black"
click at [745, 380] on button "Скопіювати запит на відгук" at bounding box center [767, 391] width 179 height 28
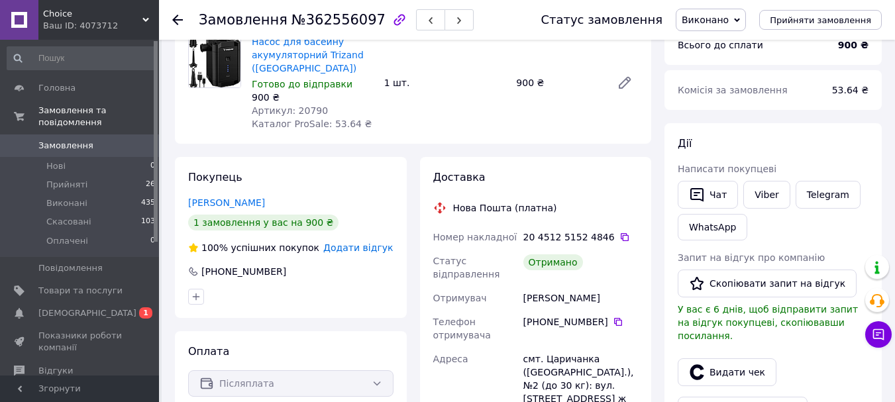
scroll to position [155, 0]
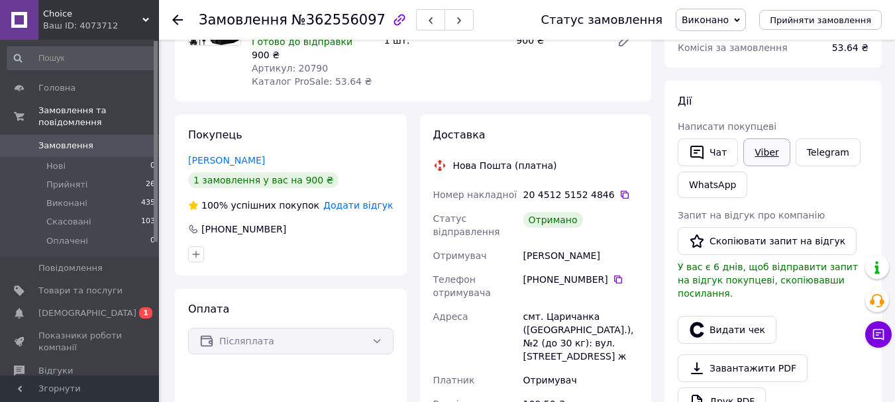
click at [767, 150] on link "Viber" at bounding box center [766, 152] width 46 height 28
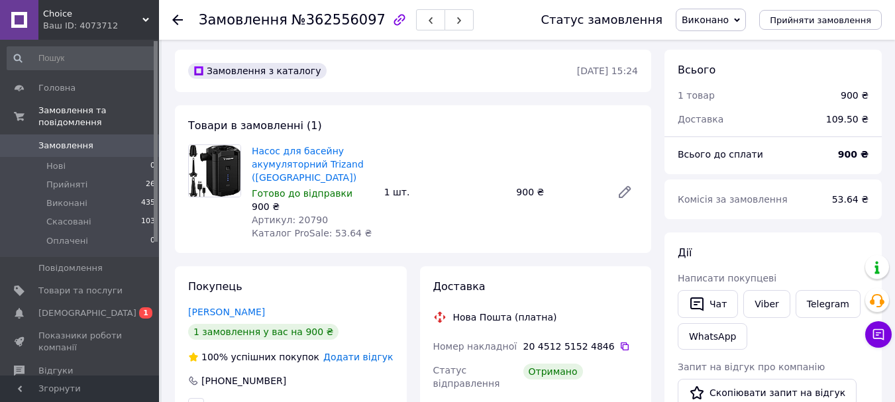
scroll to position [0, 0]
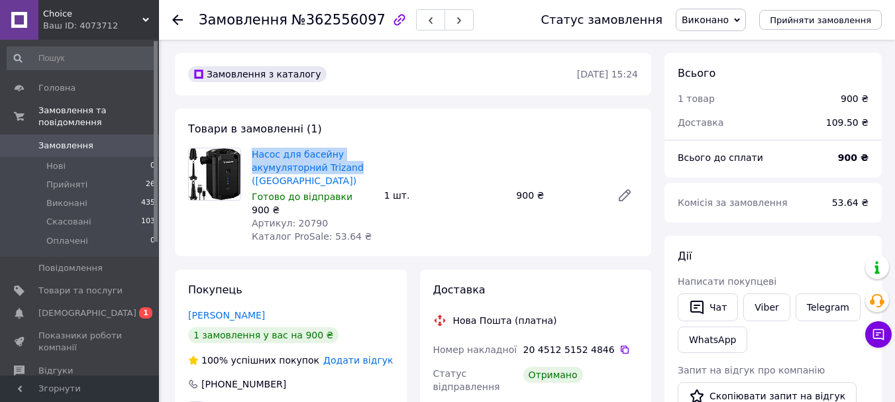
drag, startPoint x: 251, startPoint y: 149, endPoint x: 394, endPoint y: 163, distance: 143.8
click at [394, 163] on div "Насос для басейну акумуляторний Trizand (Польща) Готово до відправки 900 ₴ Арти…" at bounding box center [444, 195] width 397 height 101
copy link "Насос для басейну акумуляторний Trizand"
click at [749, 387] on button "Скопіювати запит на відгук" at bounding box center [767, 396] width 179 height 28
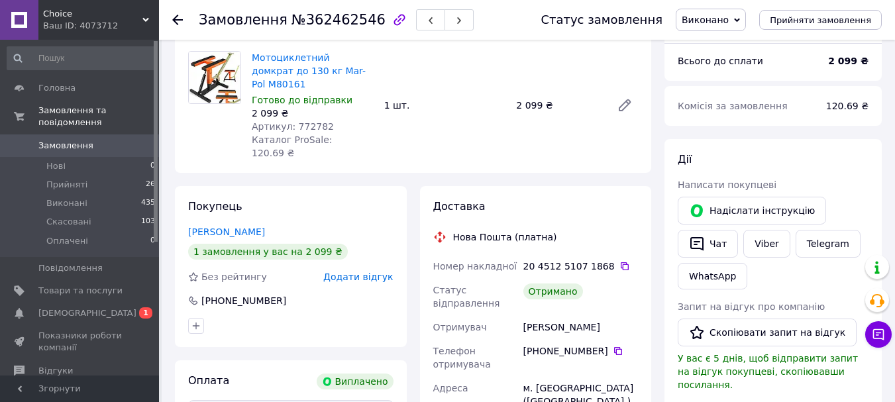
scroll to position [84, 0]
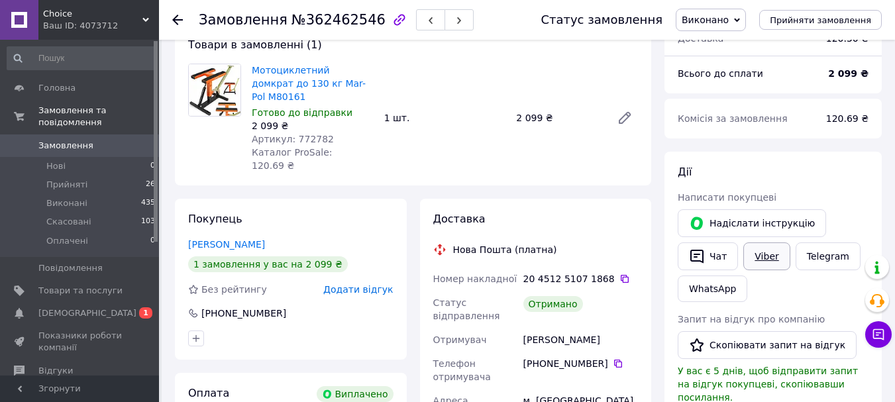
click at [765, 268] on link "Viber" at bounding box center [766, 256] width 46 height 28
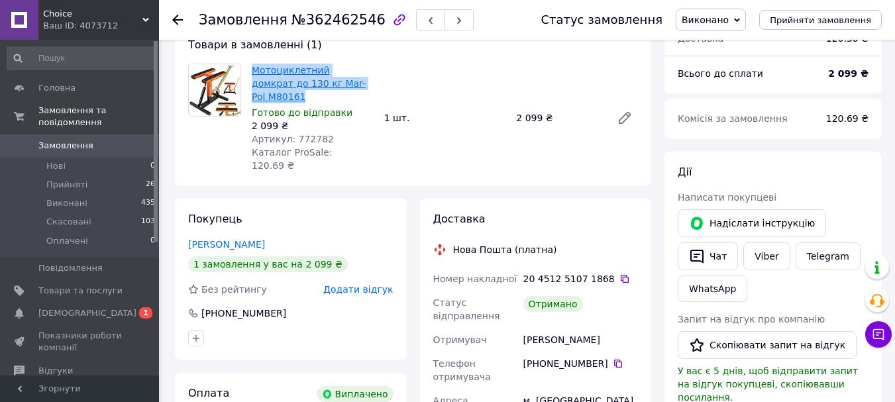
drag, startPoint x: 354, startPoint y: 83, endPoint x: 253, endPoint y: 68, distance: 102.5
click at [253, 68] on span "Мотоциклетний домкрат до 130 кг Mar-Pol M80161" at bounding box center [313, 84] width 122 height 40
copy link "Мотоциклетний домкрат до 130 кг Mar-Pol M80161"
click at [718, 336] on button "Скопіювати запит на відгук" at bounding box center [767, 345] width 179 height 28
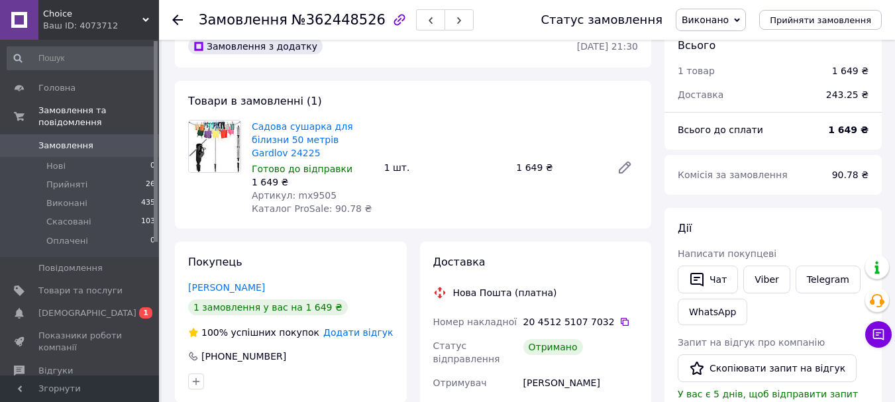
scroll to position [28, 0]
click at [753, 279] on link "Viber" at bounding box center [766, 279] width 46 height 28
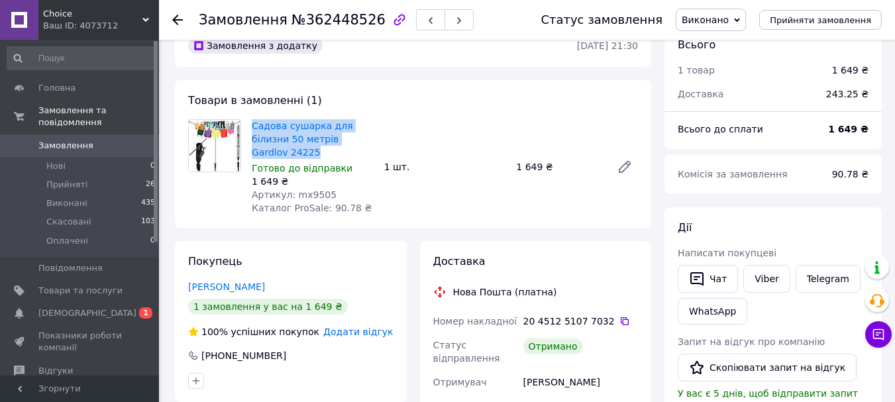
drag, startPoint x: 358, startPoint y: 138, endPoint x: 244, endPoint y: 113, distance: 117.3
click at [244, 113] on div "Товари в замовленні (1) Садова сушарка для білизни 50 метрів Gardlov 24225 Гото…" at bounding box center [413, 154] width 476 height 148
copy div "Садова сушарка для білизни 50 метрів Gardlov 24225"
click at [705, 355] on button "Скопіювати запит на відгук" at bounding box center [767, 368] width 179 height 28
click at [49, 23] on div "Ваш ID: 4073712" at bounding box center [101, 26] width 116 height 12
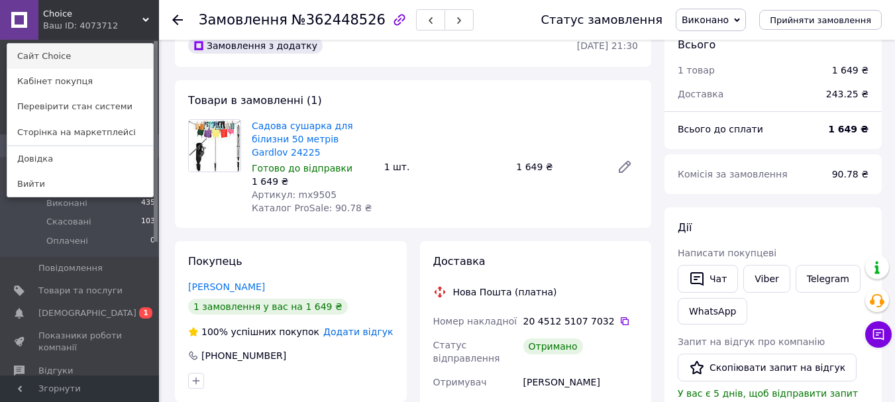
click at [61, 51] on link "Сайт Choice" at bounding box center [80, 56] width 146 height 25
